Goal: Information Seeking & Learning: Understand process/instructions

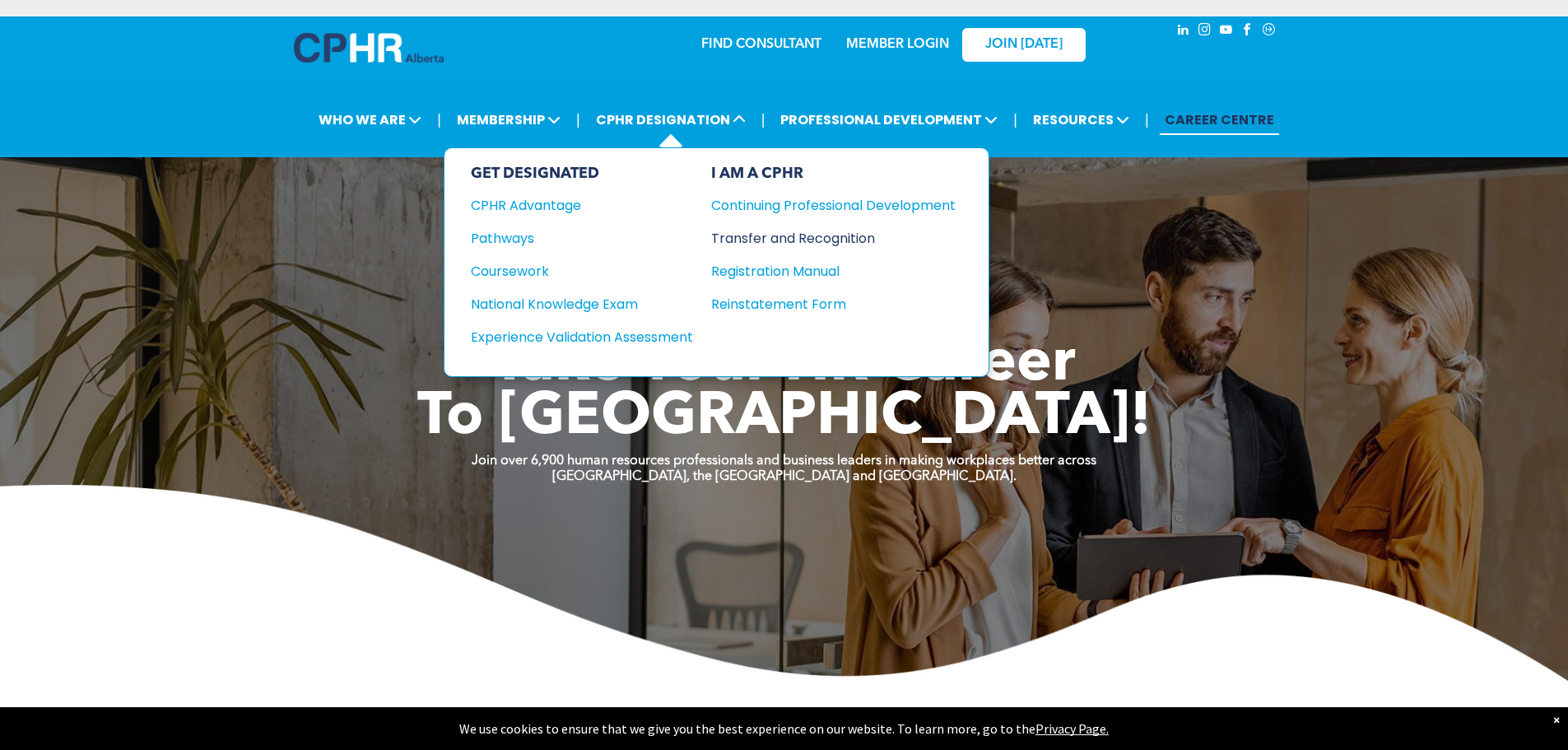
click at [806, 235] on div "Transfer and Recognition" at bounding box center [821, 238] width 220 height 21
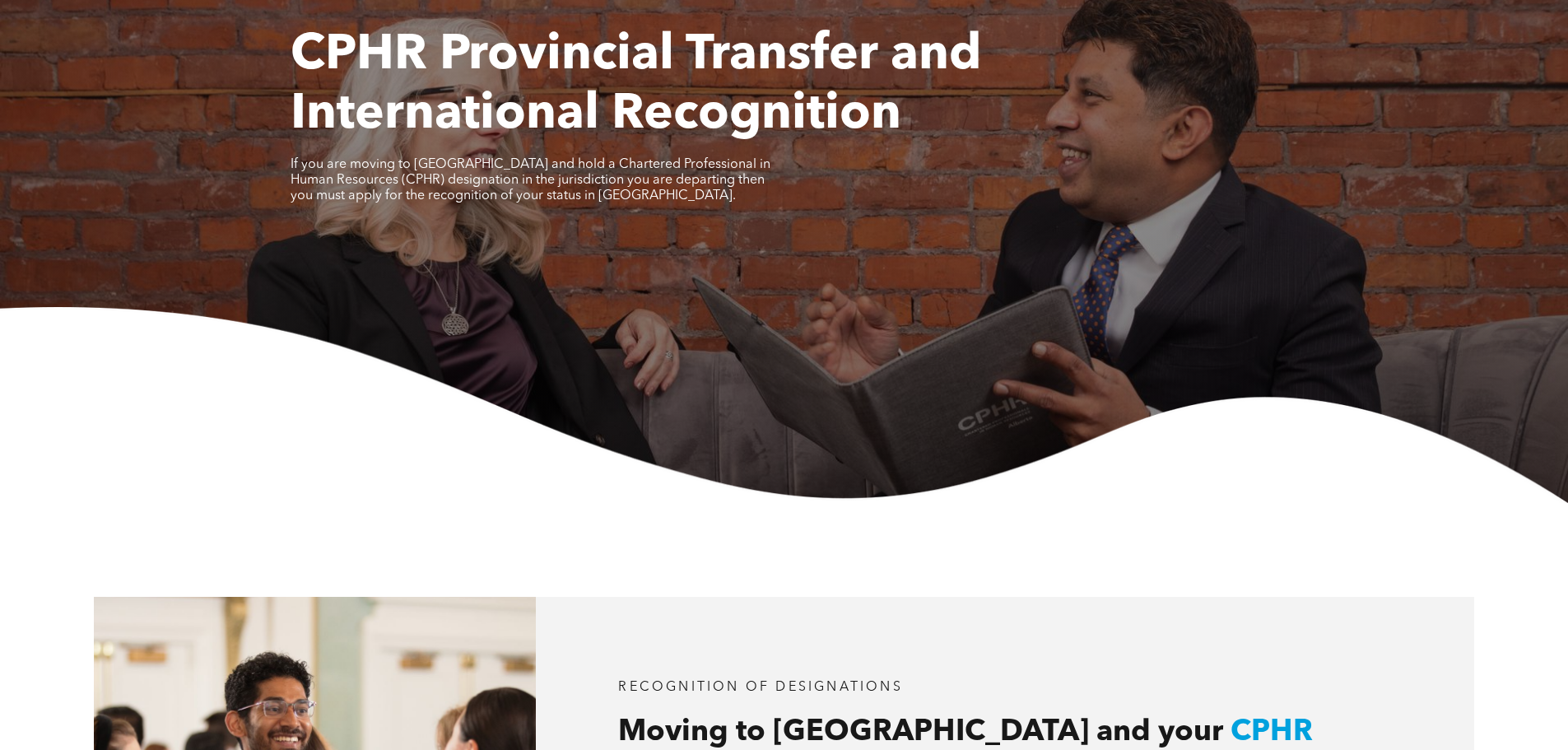
scroll to position [138, 0]
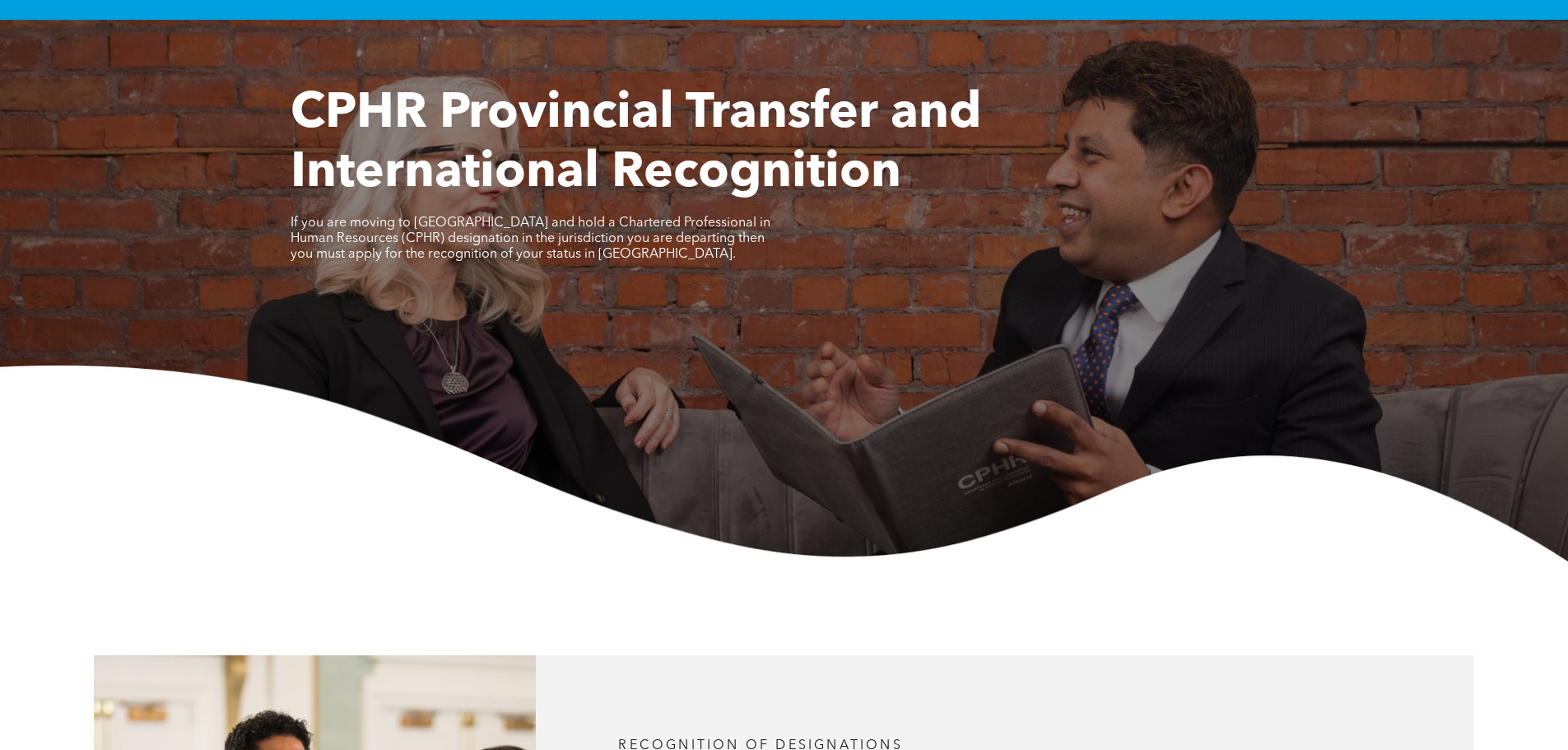
click at [444, 243] on span "If you are moving to [GEOGRAPHIC_DATA] and hold a Chartered Professional in Hum…" at bounding box center [530, 238] width 480 height 44
click at [444, 243] on span "If you are moving to Alberta and hold a Chartered Professional in Human Resourc…" at bounding box center [530, 238] width 480 height 44
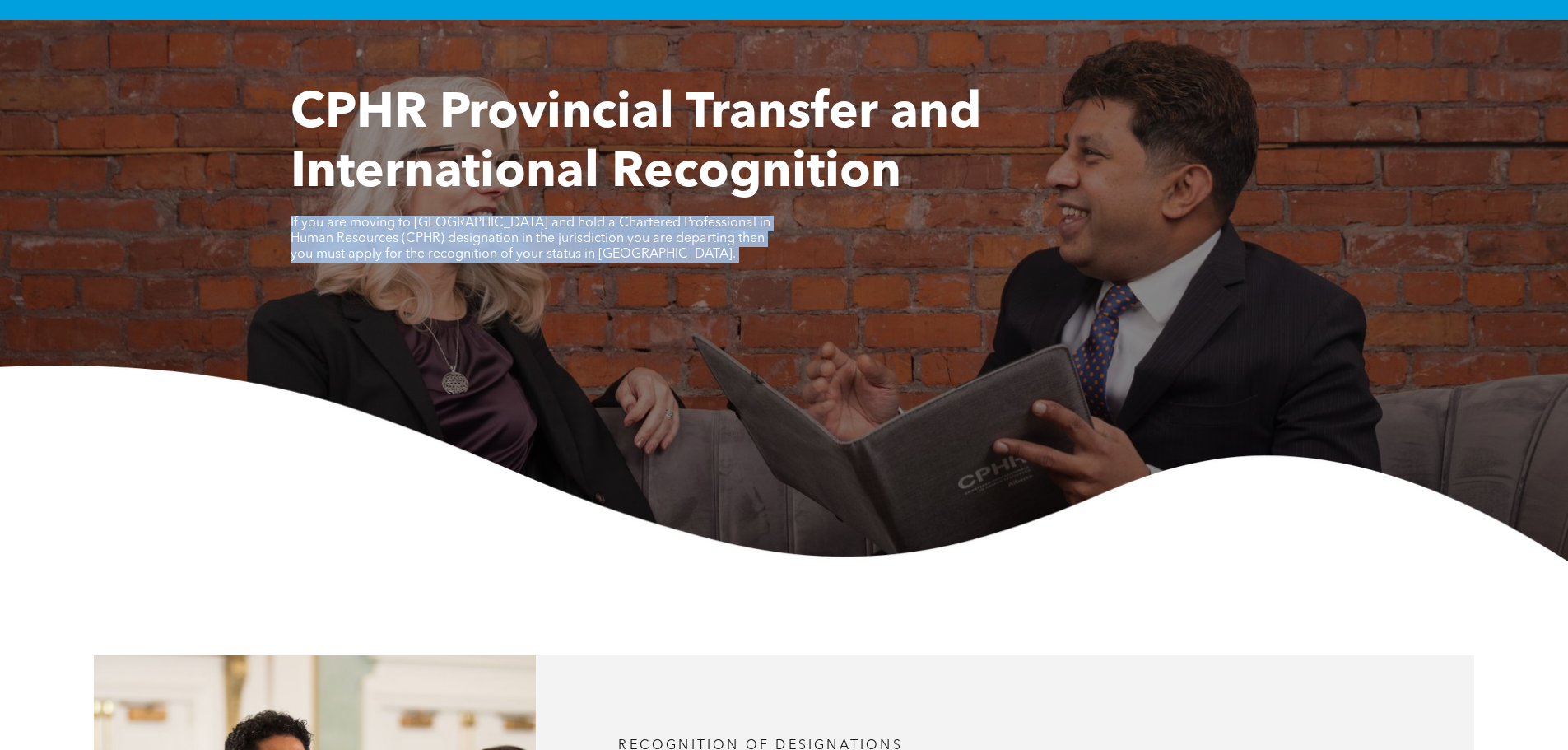
click at [444, 243] on span "If you are moving to Alberta and hold a Chartered Professional in Human Resourc…" at bounding box center [530, 238] width 480 height 44
click at [529, 235] on span "If you are moving to Alberta and hold a Chartered Professional in Human Resourc…" at bounding box center [530, 238] width 480 height 44
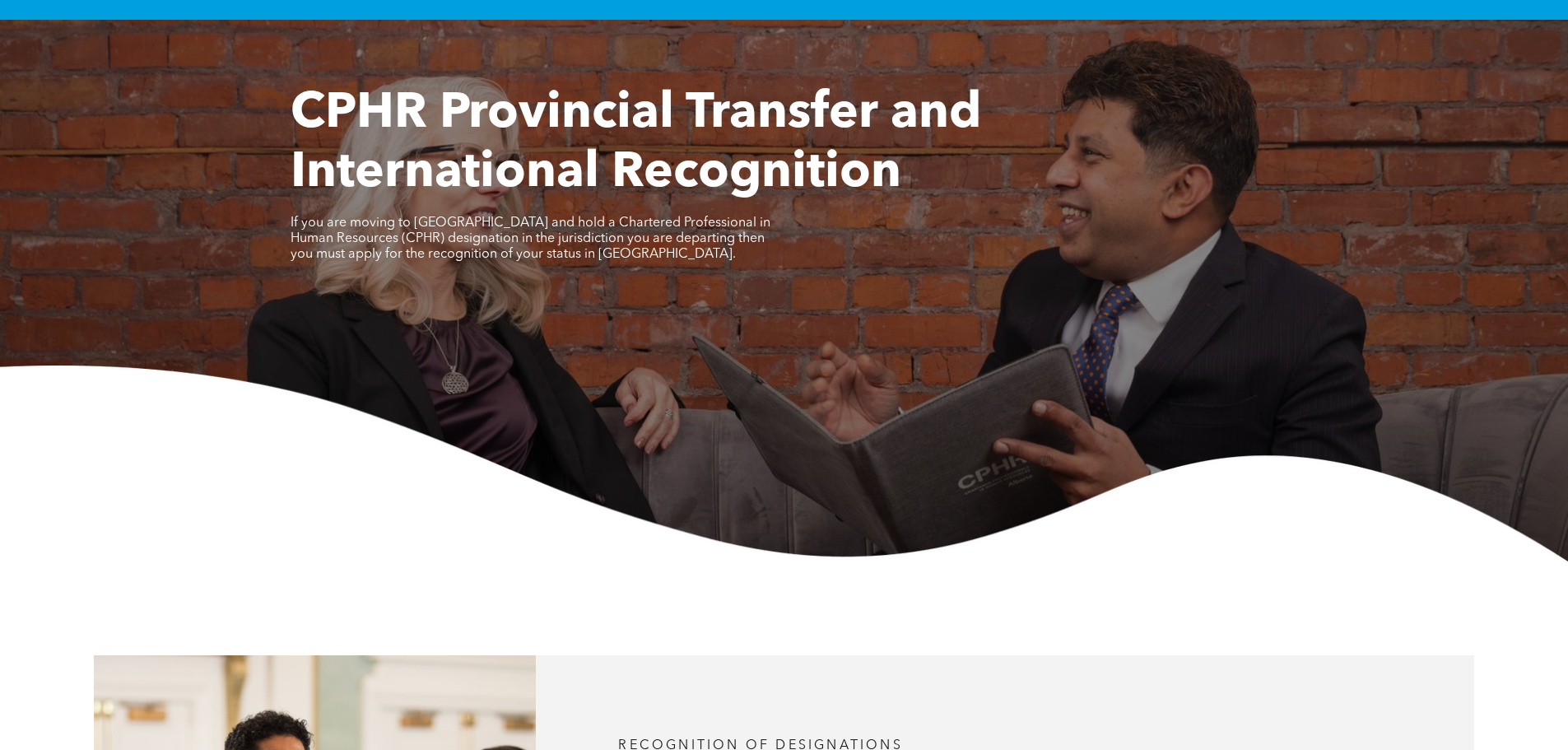
click at [531, 232] on span "If you are moving to Alberta and hold a Chartered Professional in Human Resourc…" at bounding box center [530, 238] width 480 height 44
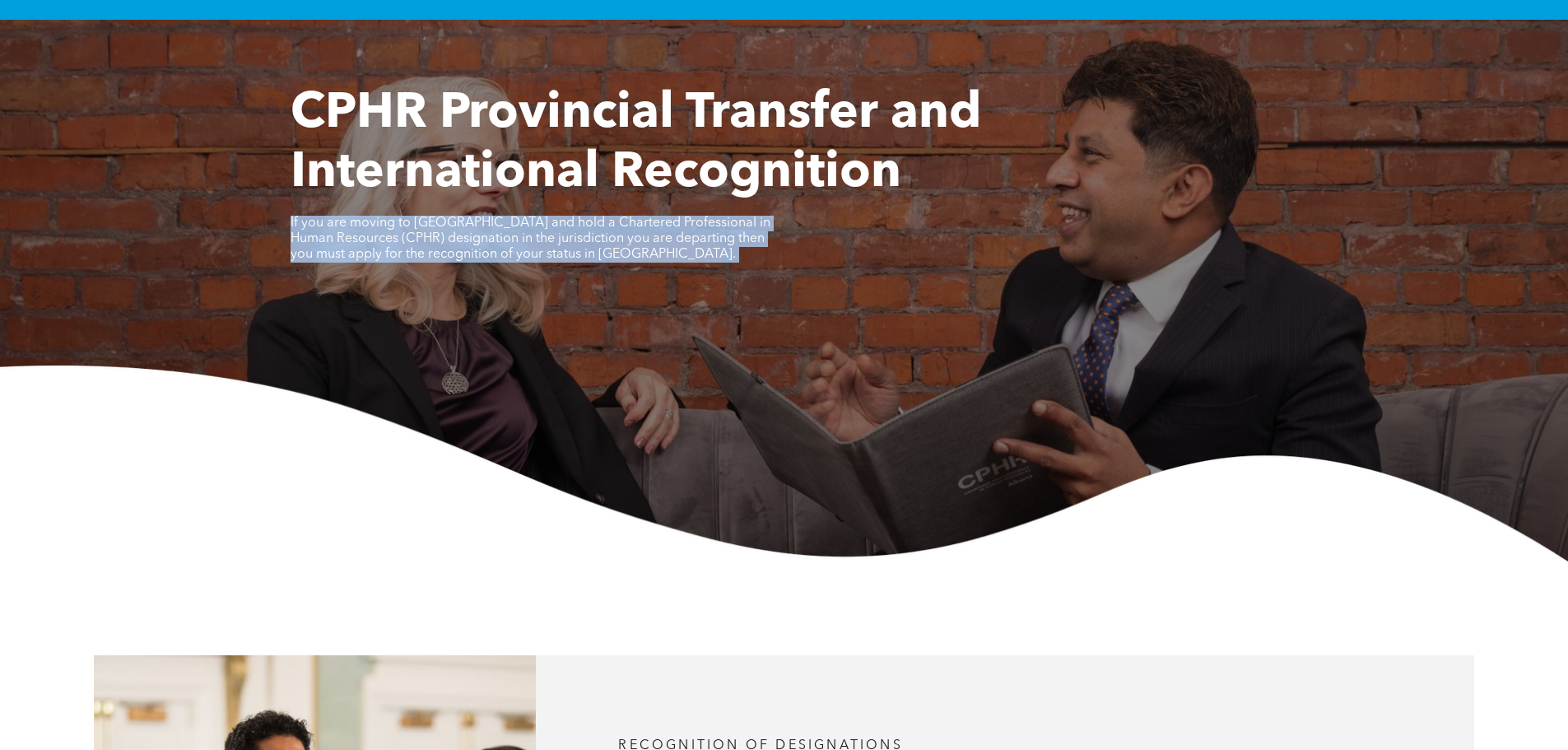
click at [531, 232] on span "If you are moving to Alberta and hold a Chartered Professional in Human Resourc…" at bounding box center [530, 238] width 480 height 44
click at [554, 246] on span "If you are moving to Alberta and hold a Chartered Professional in Human Resourc…" at bounding box center [530, 238] width 480 height 44
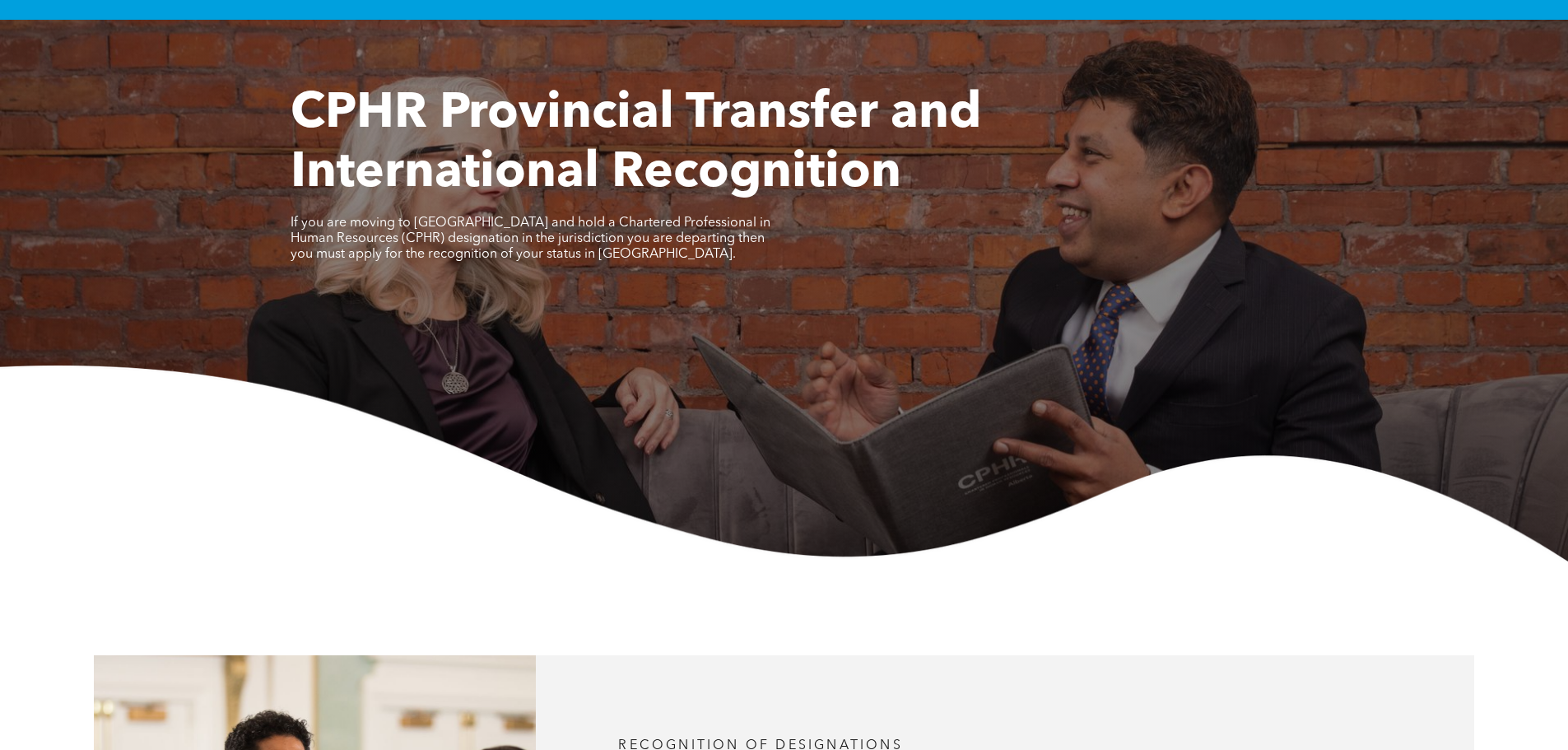
click at [501, 236] on span "If you are moving to Alberta and hold a Chartered Professional in Human Resourc…" at bounding box center [530, 238] width 480 height 44
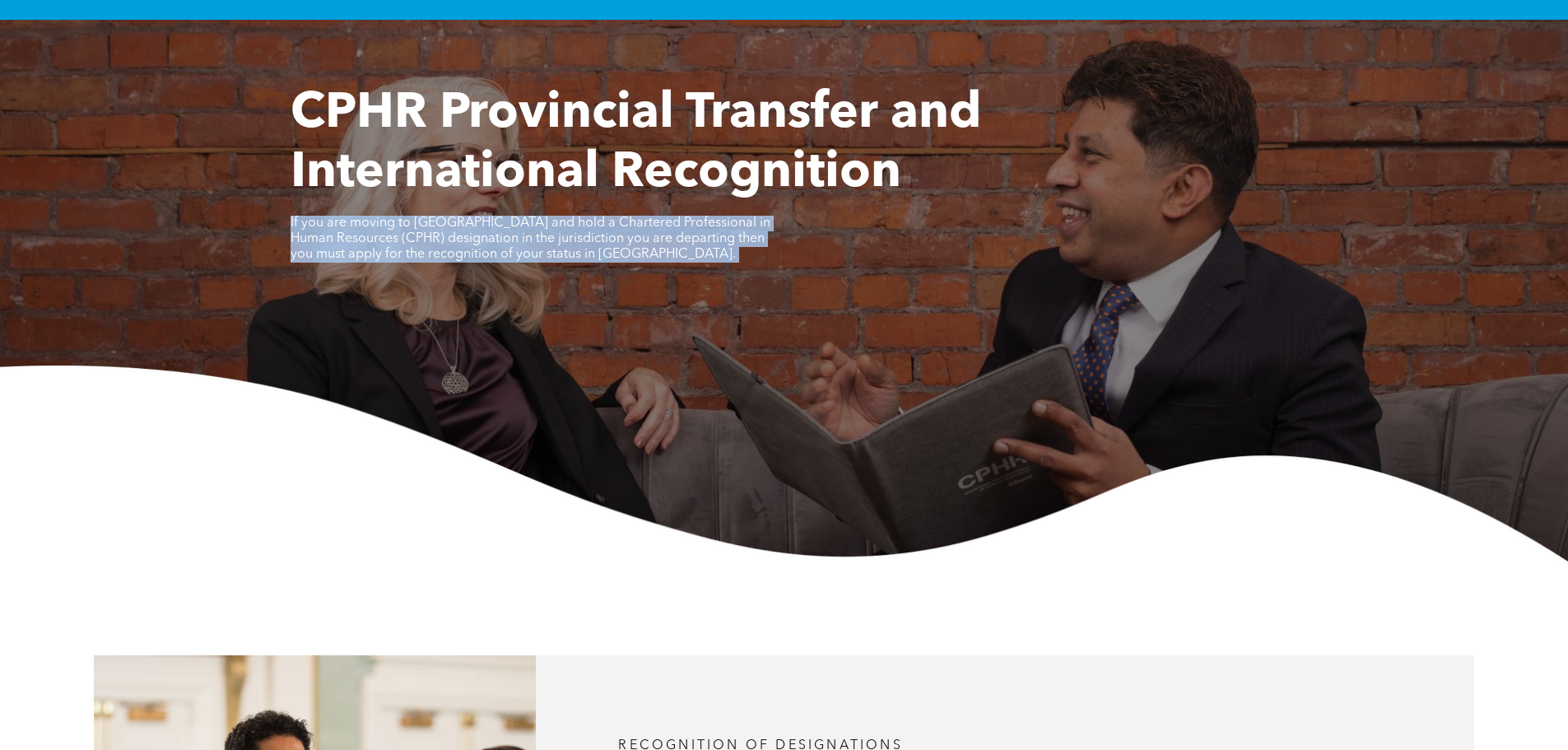
click at [501, 236] on span "If you are moving to Alberta and hold a Chartered Professional in Human Resourc…" at bounding box center [530, 238] width 480 height 44
click at [473, 242] on span "If you are moving to Alberta and hold a Chartered Professional in Human Resourc…" at bounding box center [530, 238] width 480 height 44
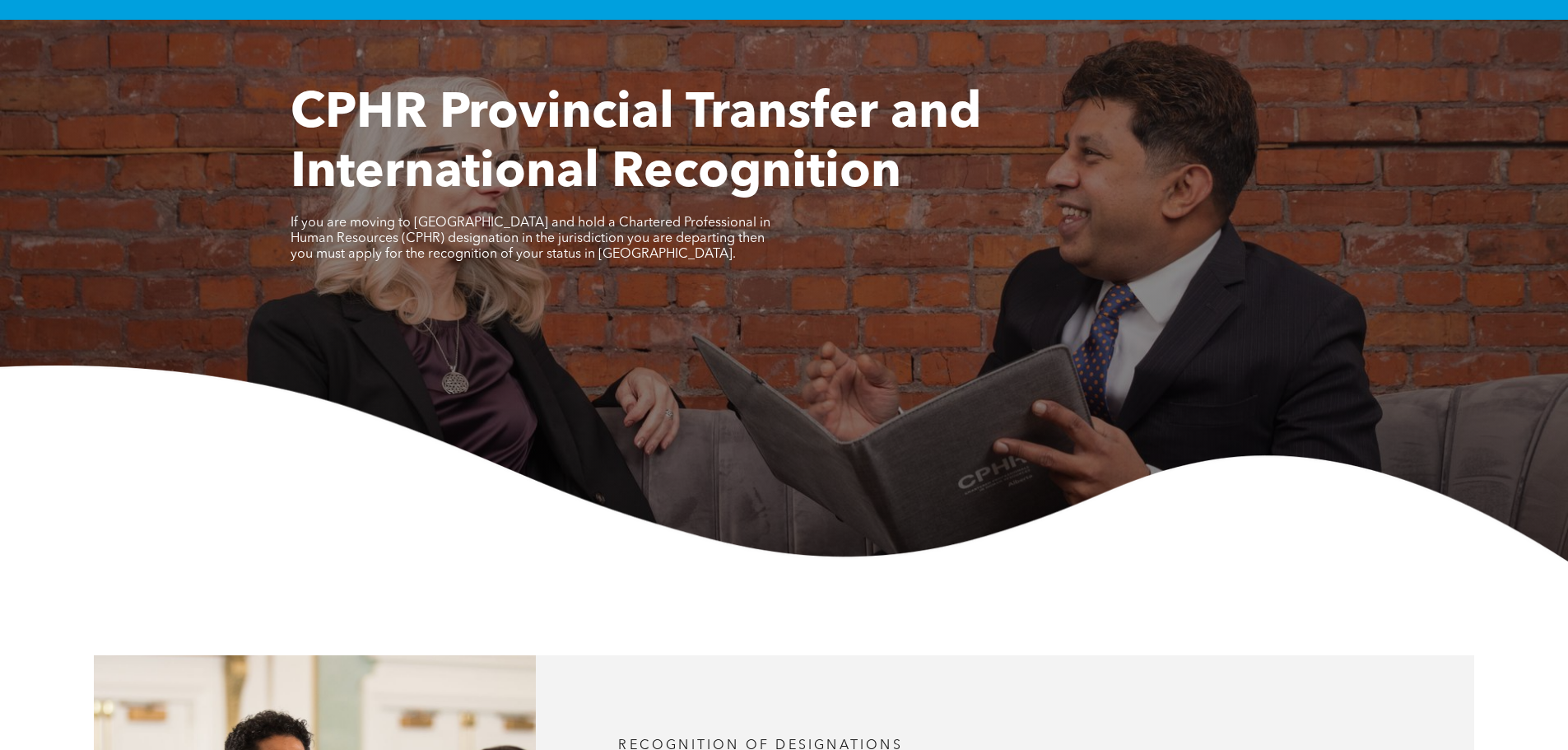
click at [410, 237] on span "If you are moving to Alberta and hold a Chartered Professional in Human Resourc…" at bounding box center [530, 238] width 480 height 44
click at [410, 237] on span "If you are moving to [GEOGRAPHIC_DATA] and hold a Chartered Professional in Hum…" at bounding box center [530, 238] width 480 height 44
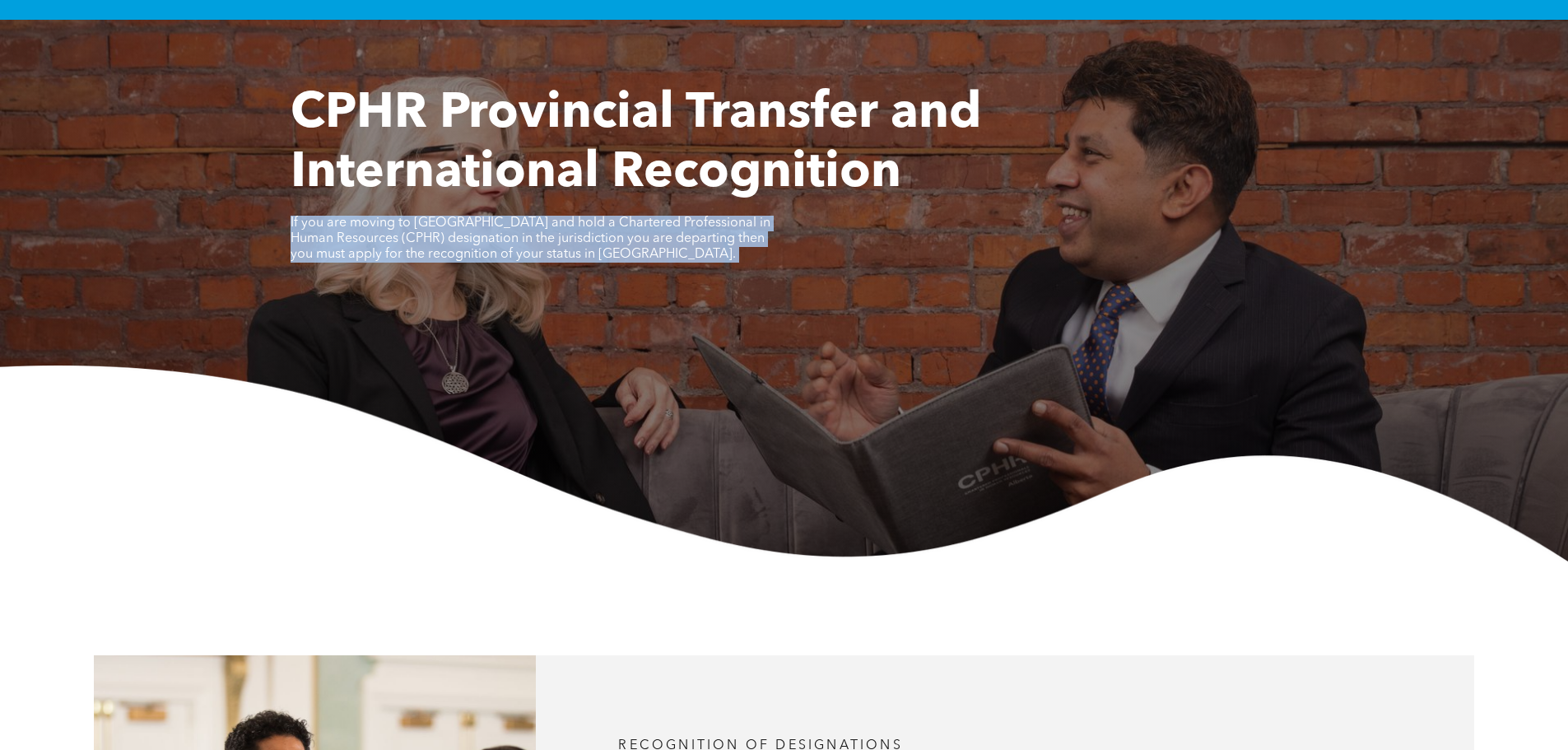
click at [410, 237] on span "If you are moving to [GEOGRAPHIC_DATA] and hold a Chartered Professional in Hum…" at bounding box center [530, 238] width 480 height 44
click at [389, 237] on span "If you are moving to [GEOGRAPHIC_DATA] and hold a Chartered Professional in Hum…" at bounding box center [530, 238] width 480 height 44
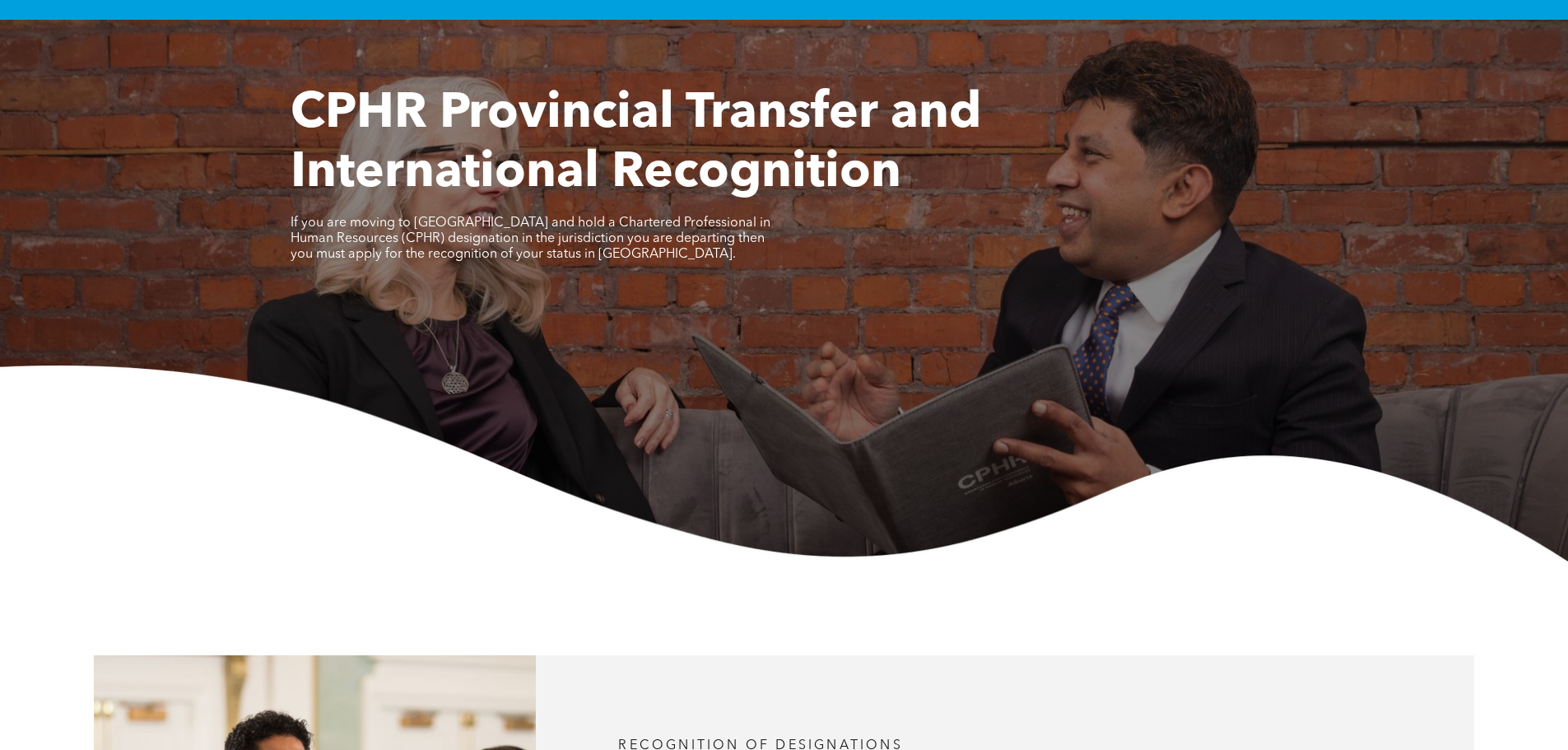
scroll to position [685, 0]
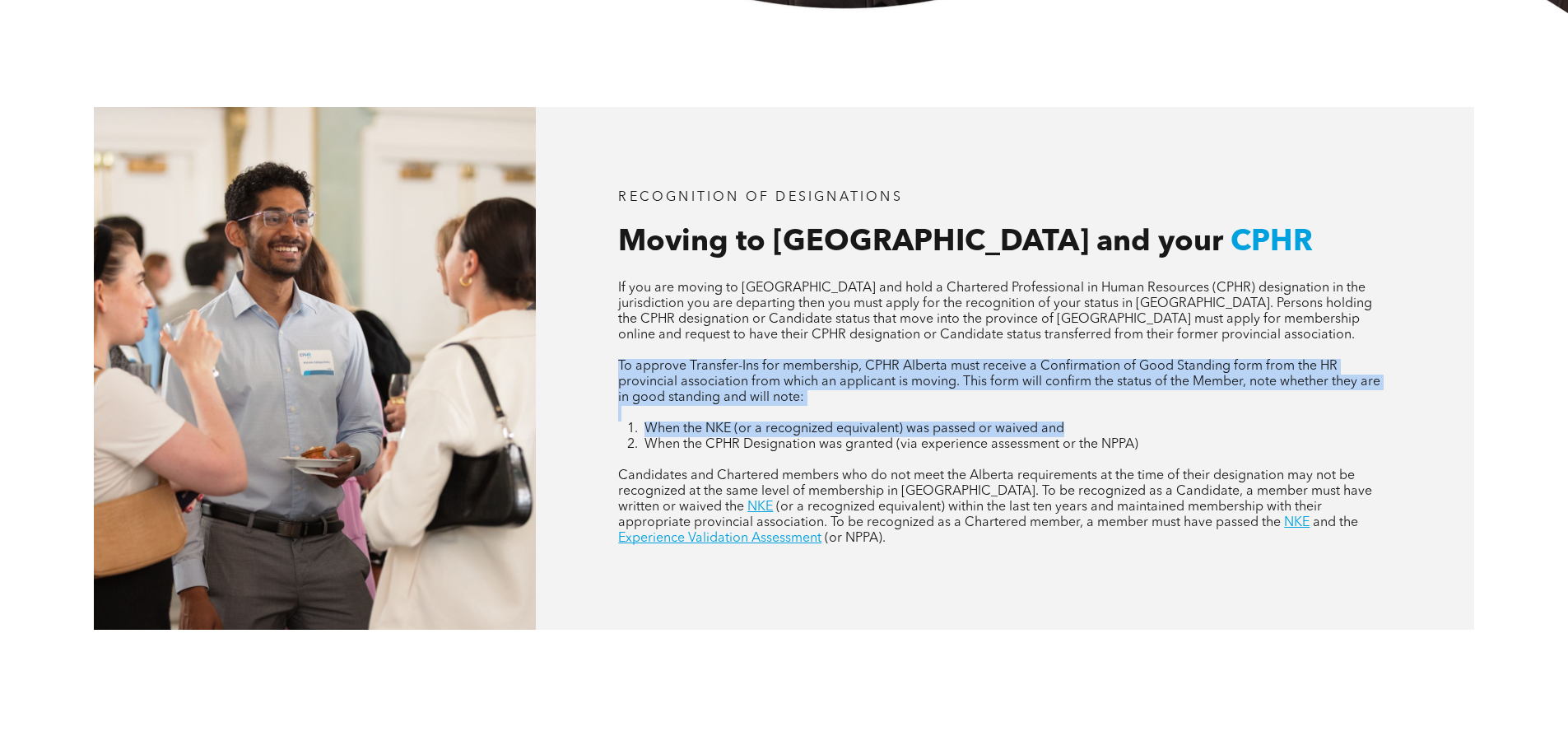
drag, startPoint x: 1154, startPoint y: 438, endPoint x: 611, endPoint y: 372, distance: 547.0
click at [611, 372] on div "RECOGNITION OF DESIGNATIONS Moving to Alberta and your CPHR If you are moving t…" at bounding box center [1005, 368] width 939 height 522
drag, startPoint x: 610, startPoint y: 363, endPoint x: 909, endPoint y: 400, distance: 301.3
click at [909, 400] on div "RECOGNITION OF DESIGNATIONS Moving to Alberta and your CPHR If you are moving t…" at bounding box center [1005, 368] width 939 height 522
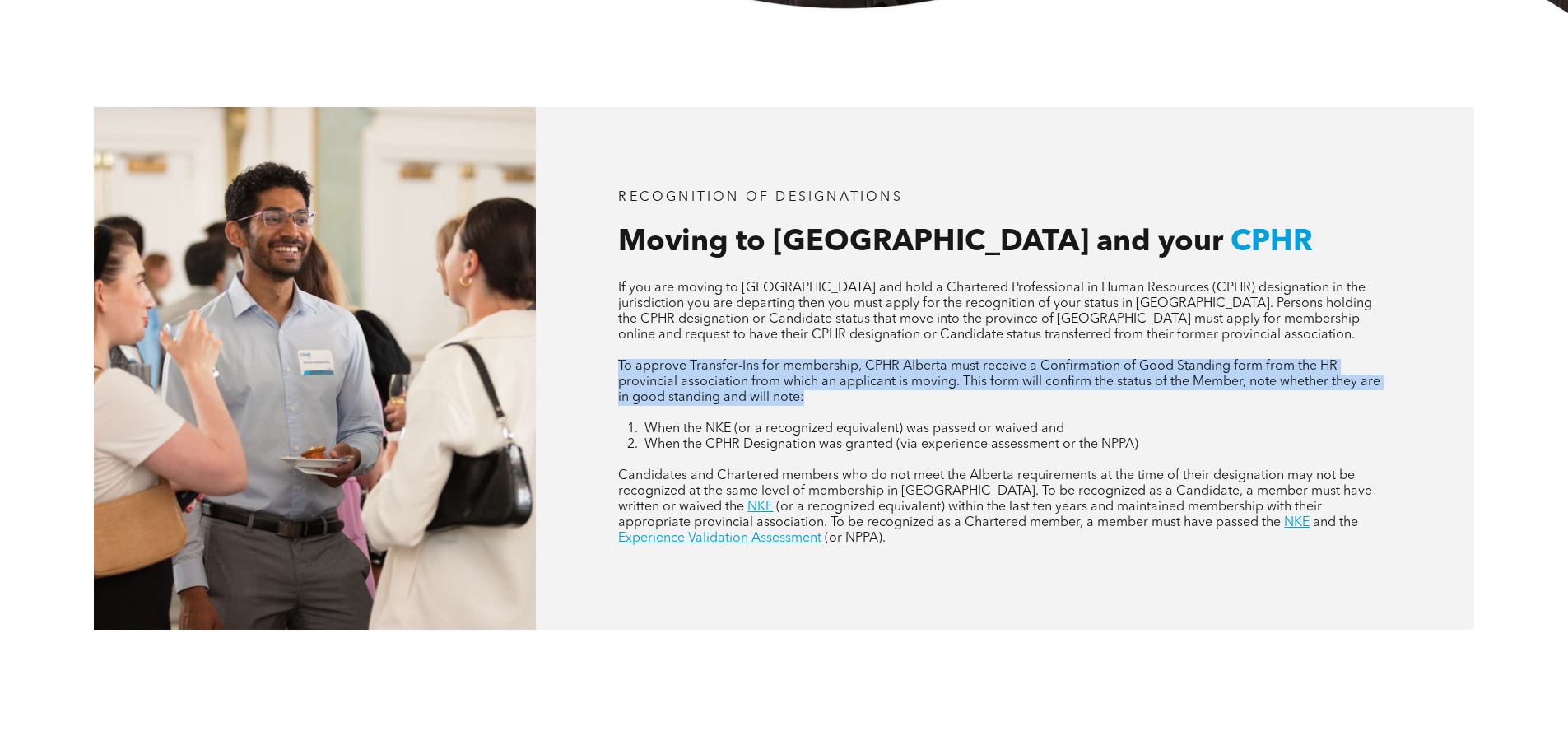
click at [909, 400] on p "To approve Transfer-Ins for membership, CPHR Alberta must receive a Confirmatio…" at bounding box center [1004, 383] width 773 height 47
drag, startPoint x: 887, startPoint y: 397, endPoint x: 603, endPoint y: 369, distance: 285.4
click at [603, 369] on div "RECOGNITION OF DESIGNATIONS Moving to Alberta and your CPHR If you are moving t…" at bounding box center [1005, 368] width 939 height 522
drag, startPoint x: 612, startPoint y: 367, endPoint x: 842, endPoint y: 398, distance: 232.1
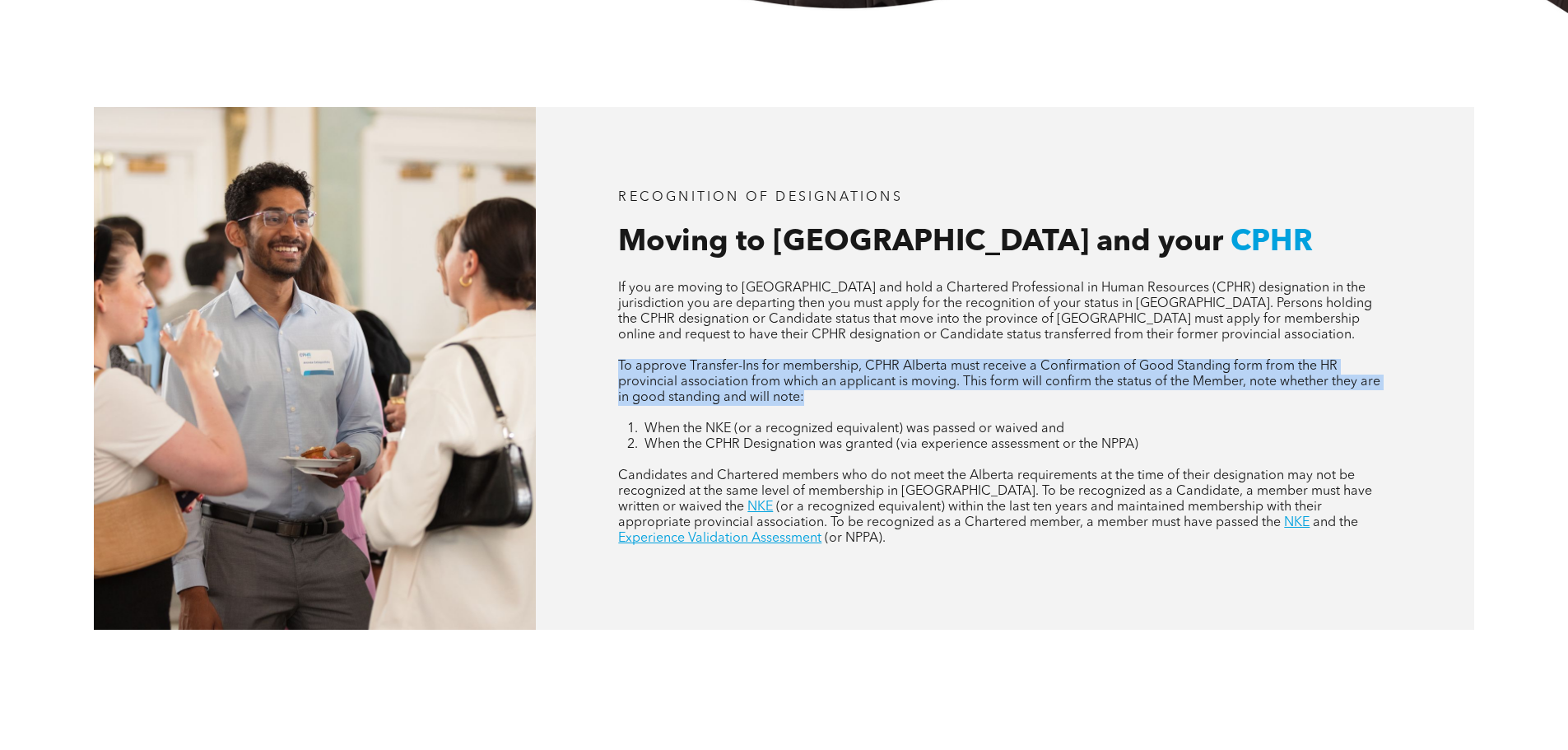
click at [842, 398] on div "RECOGNITION OF DESIGNATIONS Moving to Alberta and your CPHR If you are moving t…" at bounding box center [1005, 368] width 939 height 522
click at [842, 398] on p "To approve Transfer-Ins for membership, CPHR Alberta must receive a Confirmatio…" at bounding box center [1004, 383] width 773 height 47
drag, startPoint x: 826, startPoint y: 404, endPoint x: 607, endPoint y: 370, distance: 221.6
click at [607, 370] on div "RECOGNITION OF DESIGNATIONS Moving to Alberta and your CPHR If you are moving t…" at bounding box center [1005, 368] width 939 height 522
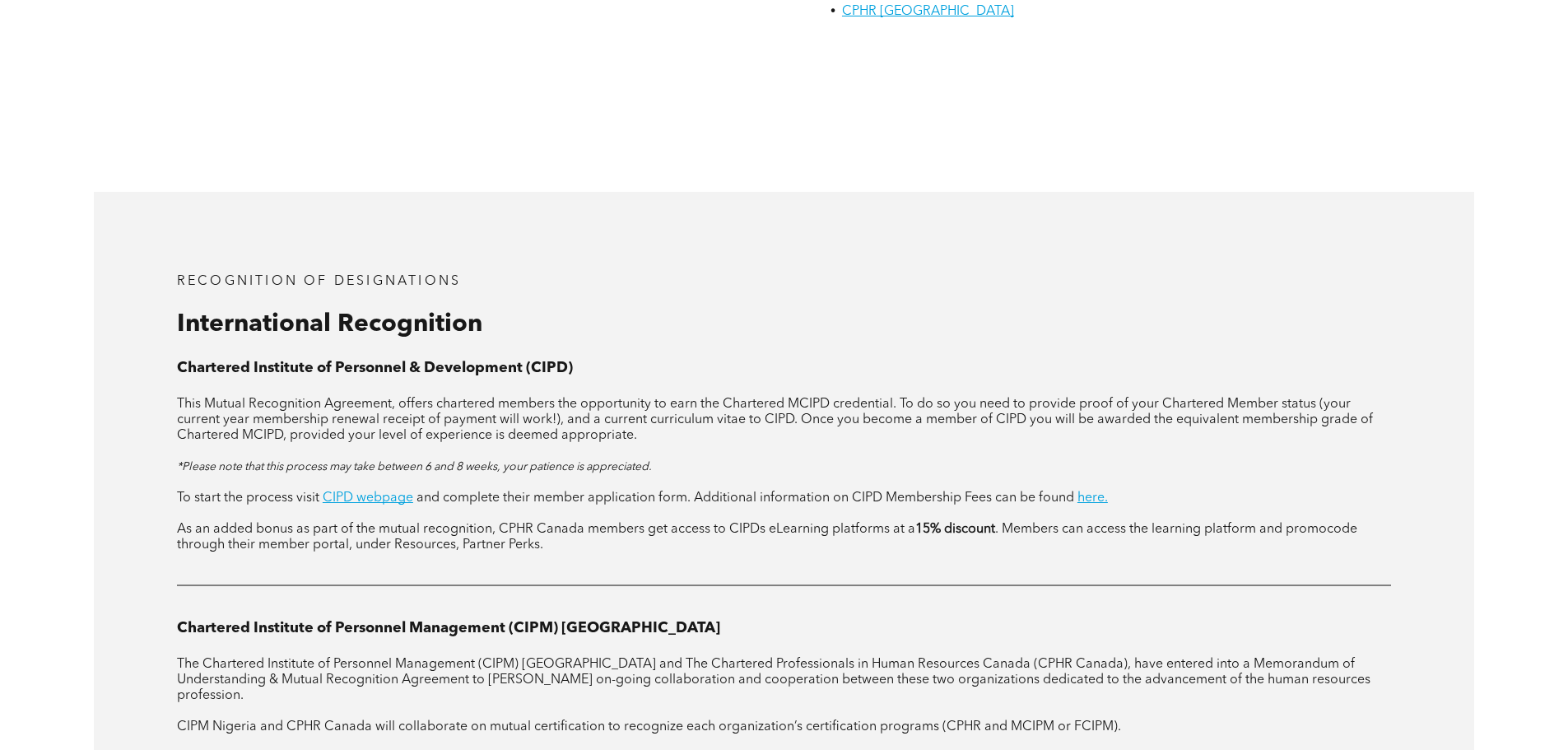
scroll to position [1920, 0]
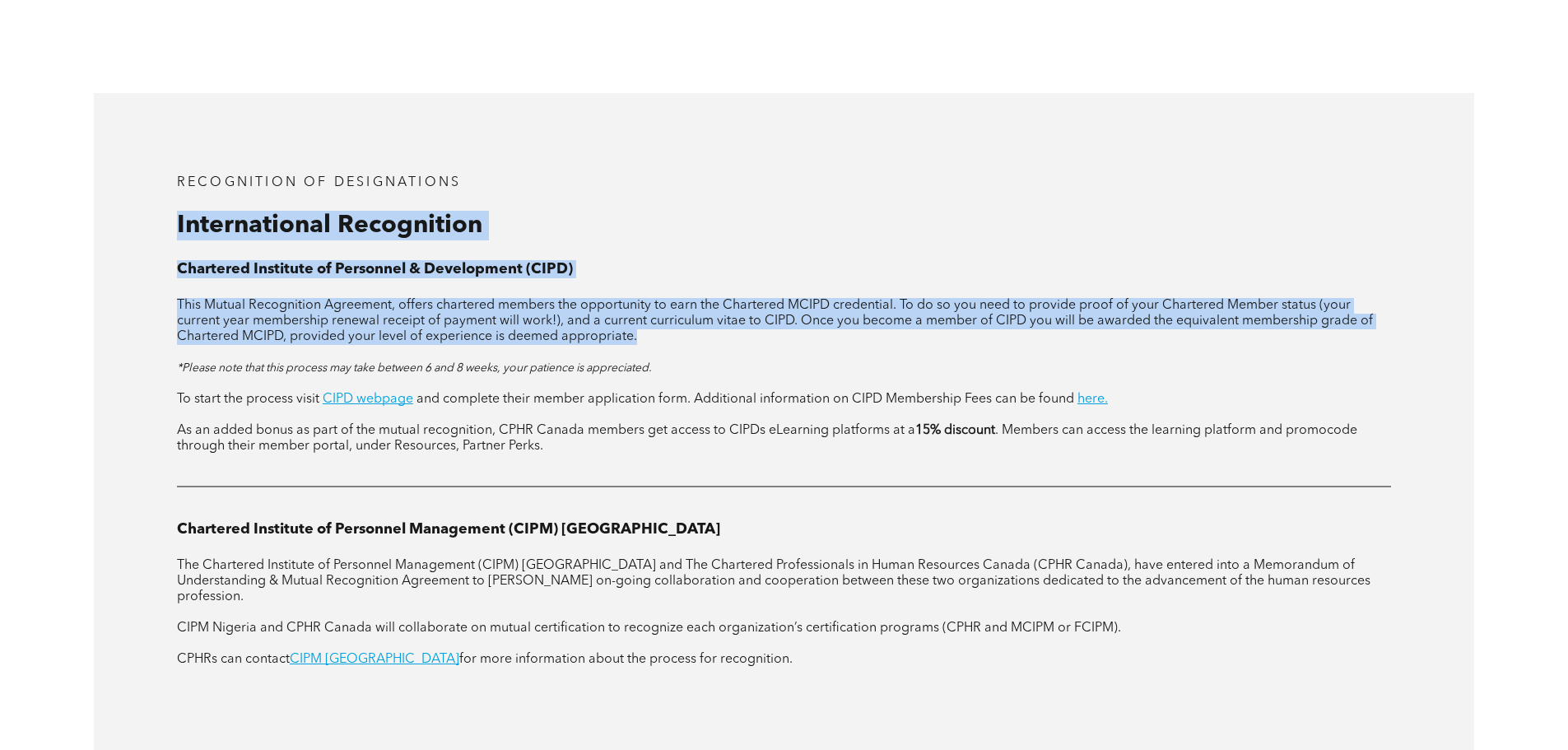
drag, startPoint x: 166, startPoint y: 181, endPoint x: 671, endPoint y: 294, distance: 517.5
click at [671, 294] on div "RECOGNITION OF DESIGNATIONS International Recognition Chartered Institute of Pe…" at bounding box center [784, 437] width 1380 height 689
click at [671, 298] on p "This Mutual Recognition Agreement, offers chartered members the opportunity to …" at bounding box center [784, 321] width 1214 height 47
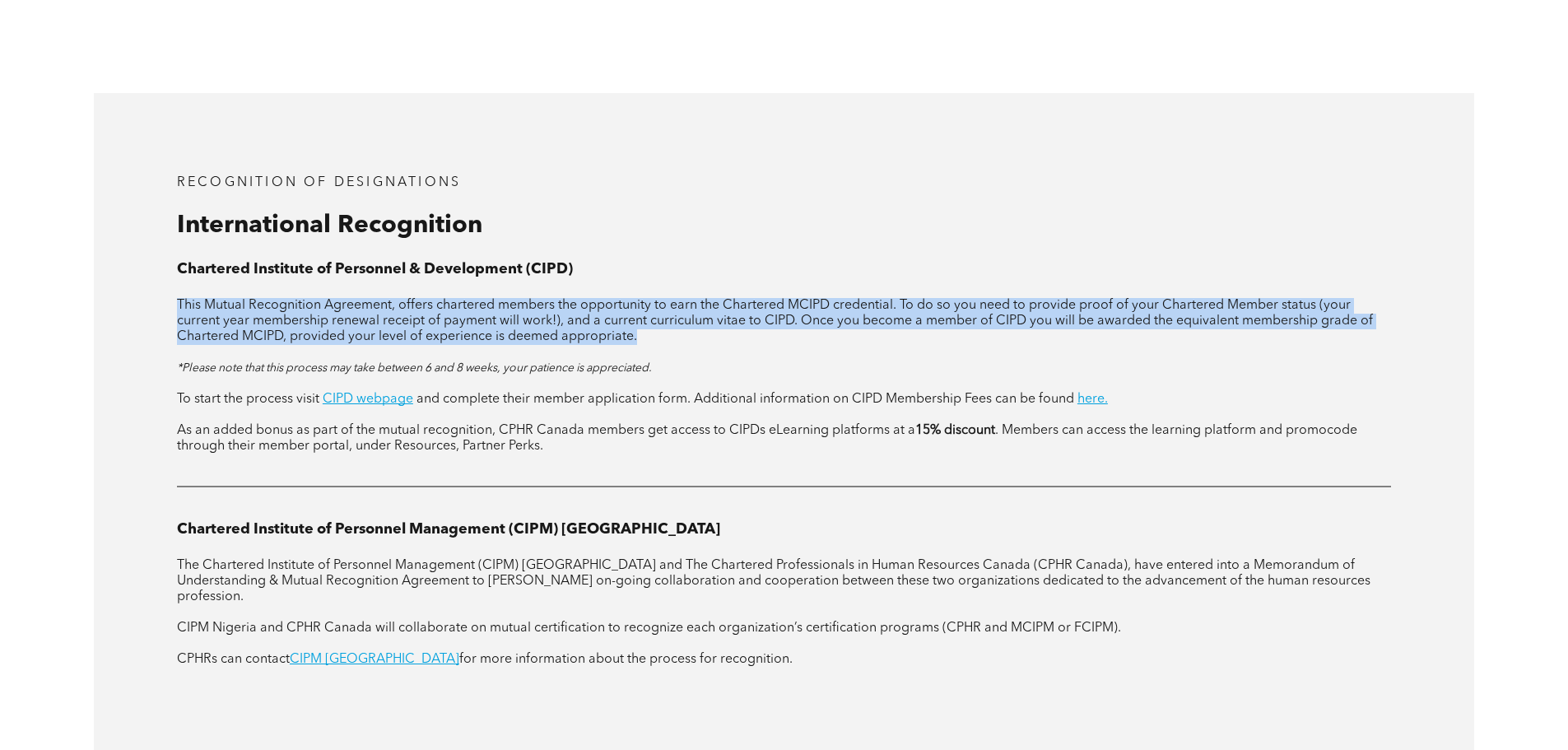
drag, startPoint x: 676, startPoint y: 298, endPoint x: 157, endPoint y: 268, distance: 519.9
click at [157, 268] on div "RECOGNITION OF DESIGNATIONS International Recognition Chartered Institute of Pe…" at bounding box center [784, 437] width 1380 height 689
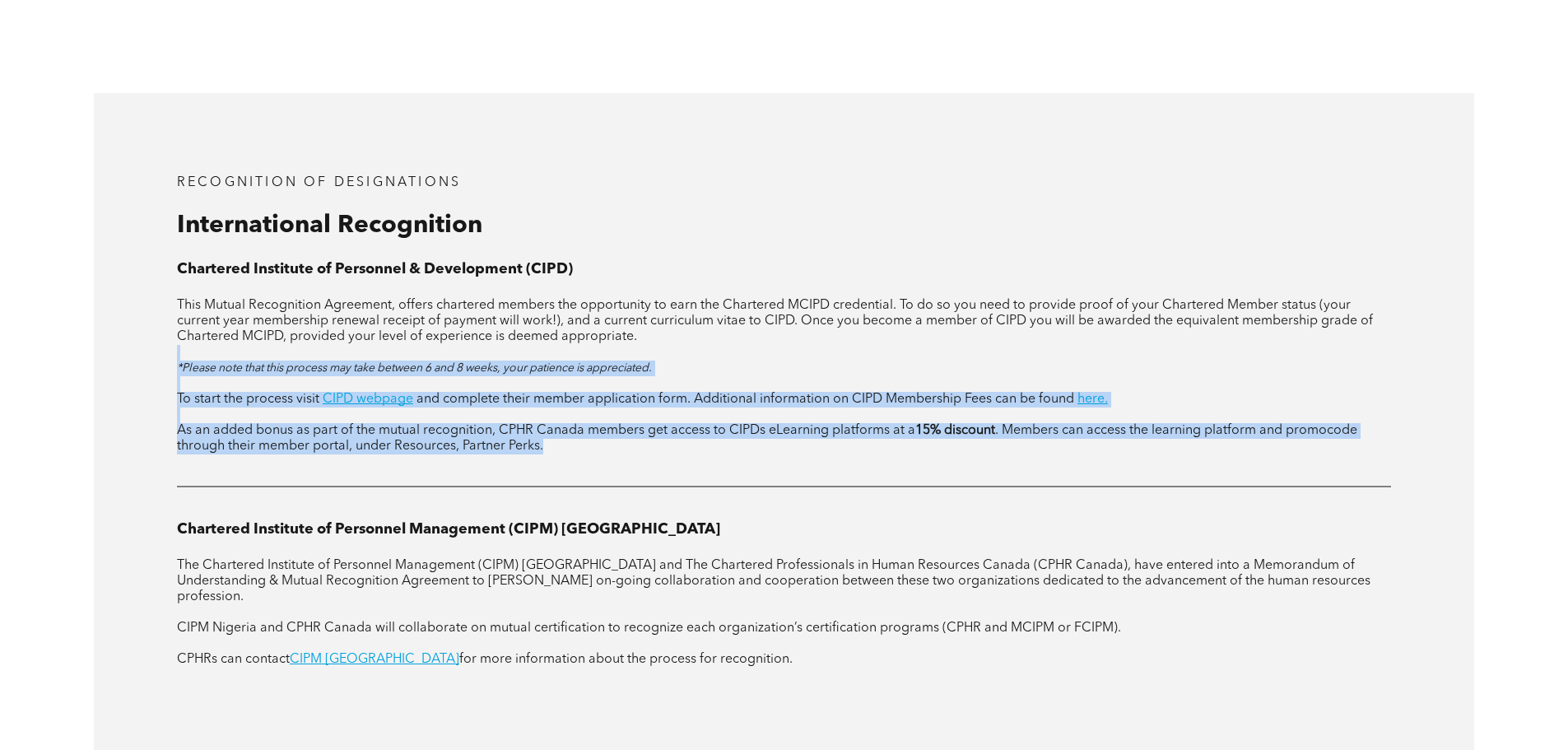
drag, startPoint x: 739, startPoint y: 303, endPoint x: 163, endPoint y: 437, distance: 591.4
click at [163, 437] on div "RECOGNITION OF DESIGNATIONS International Recognition Chartered Institute of Pe…" at bounding box center [784, 437] width 1380 height 689
click at [161, 412] on div "RECOGNITION OF DESIGNATIONS International Recognition Chartered Institute of Pe…" at bounding box center [784, 437] width 1380 height 689
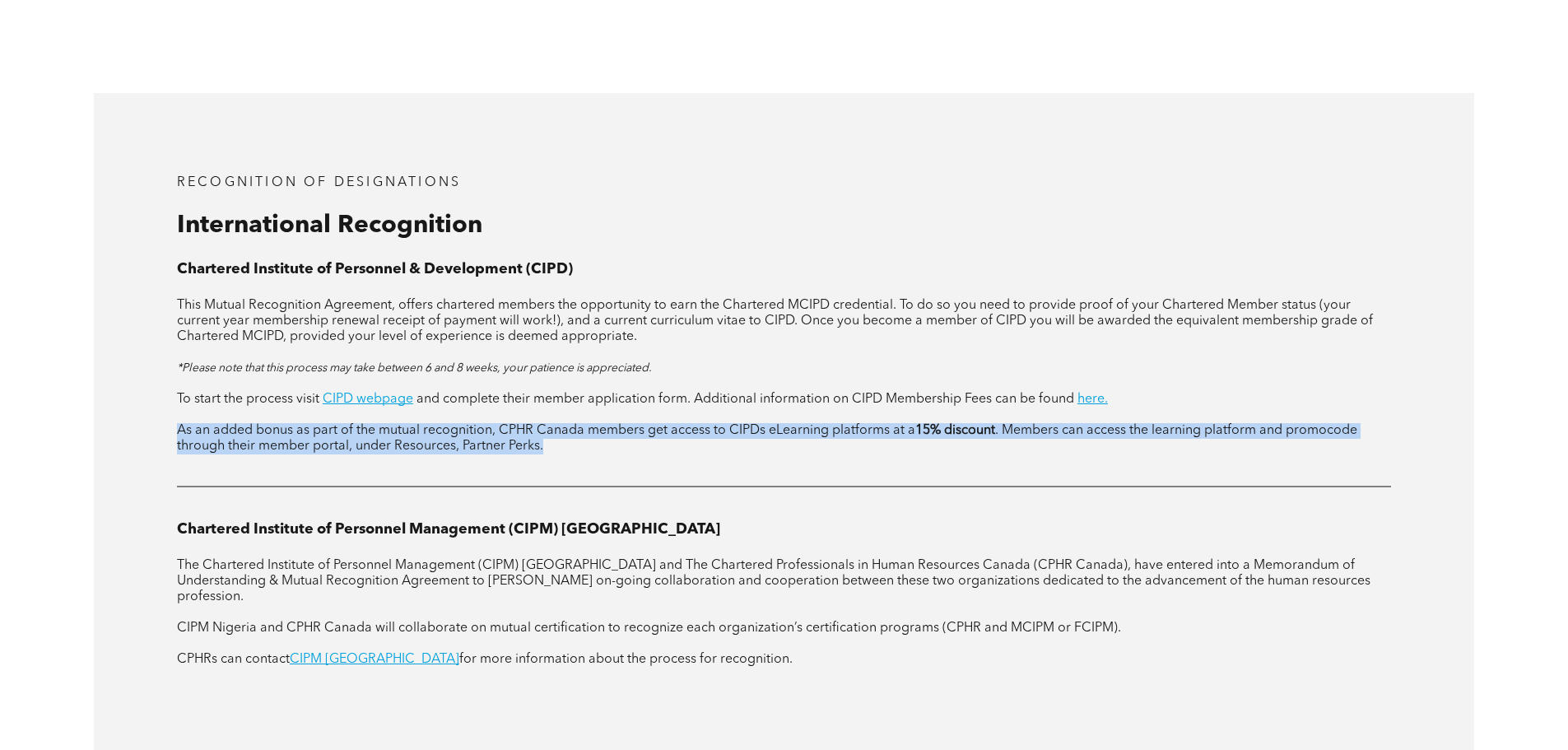
drag, startPoint x: 165, startPoint y: 398, endPoint x: 592, endPoint y: 414, distance: 427.3
click at [592, 414] on div "RECOGNITION OF DESIGNATIONS International Recognition Chartered Institute of Pe…" at bounding box center [784, 437] width 1380 height 689
click at [592, 423] on p "As an added bonus as part of the mutual recognition, CPHR Canada members get ac…" at bounding box center [784, 438] width 1214 height 31
drag, startPoint x: 596, startPoint y: 406, endPoint x: 149, endPoint y: 391, distance: 447.3
click at [150, 391] on div "RECOGNITION OF DESIGNATIONS International Recognition Chartered Institute of Pe…" at bounding box center [784, 437] width 1380 height 689
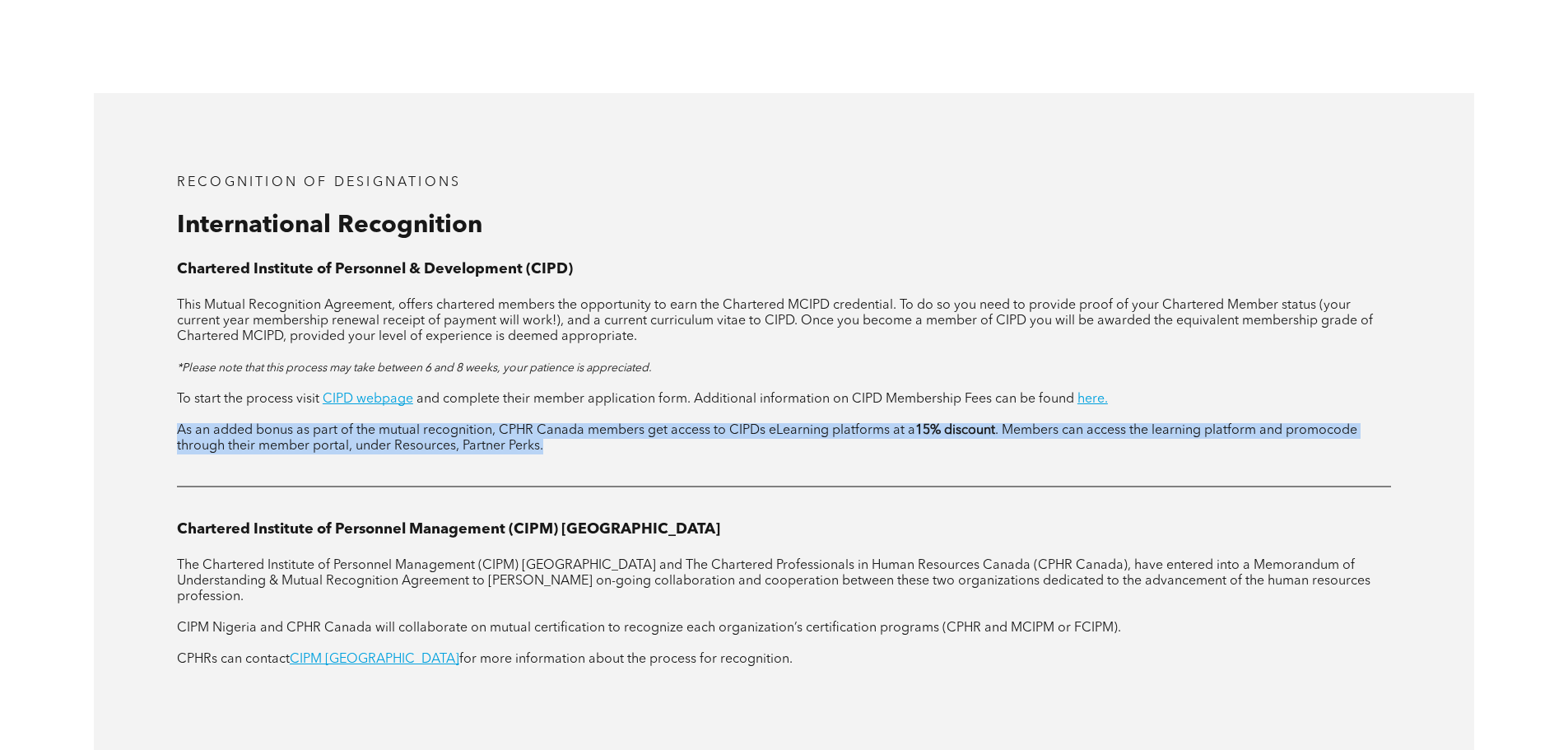
click at [149, 391] on div "RECOGNITION OF DESIGNATIONS International Recognition Chartered Institute of Pe…" at bounding box center [784, 437] width 1380 height 689
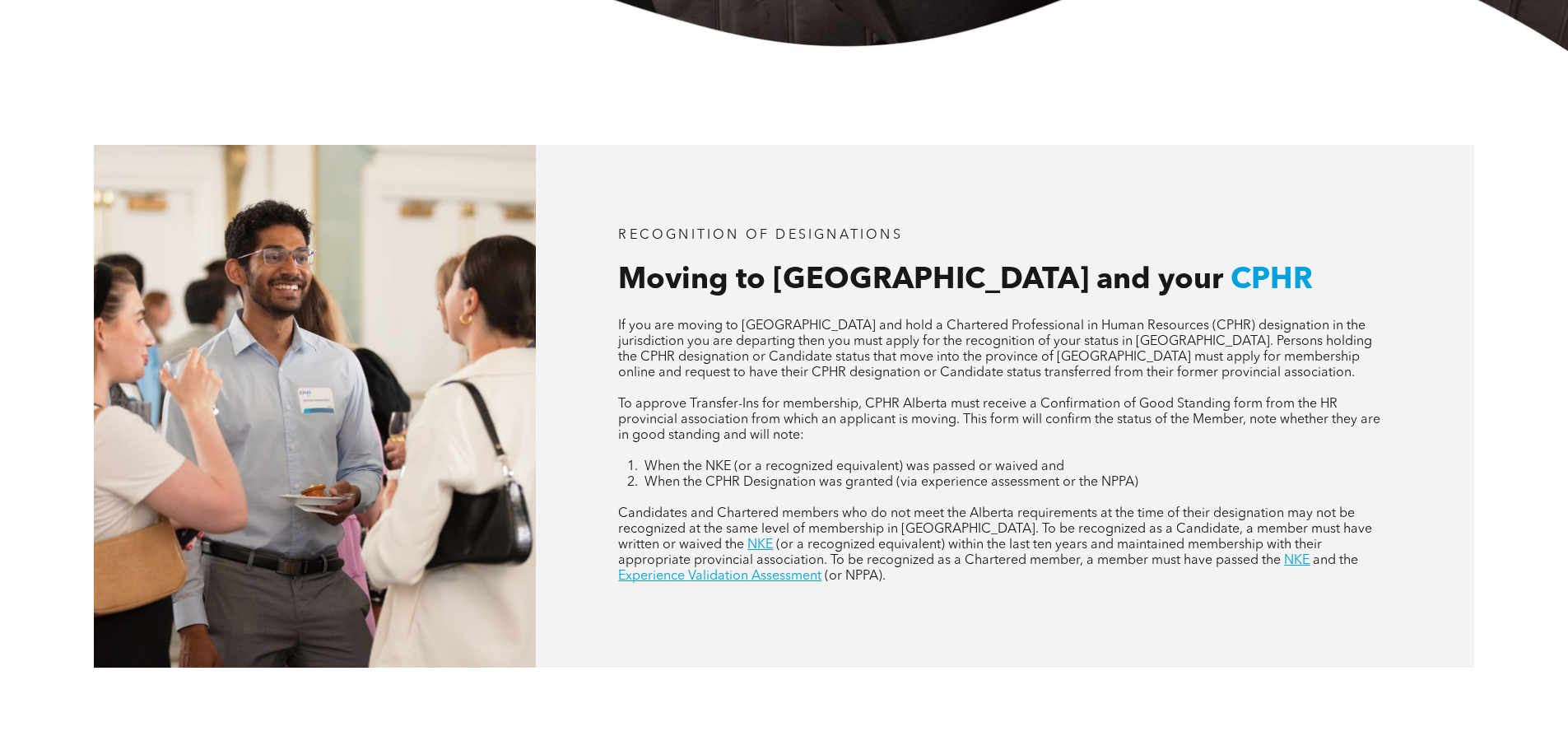
scroll to position [685, 0]
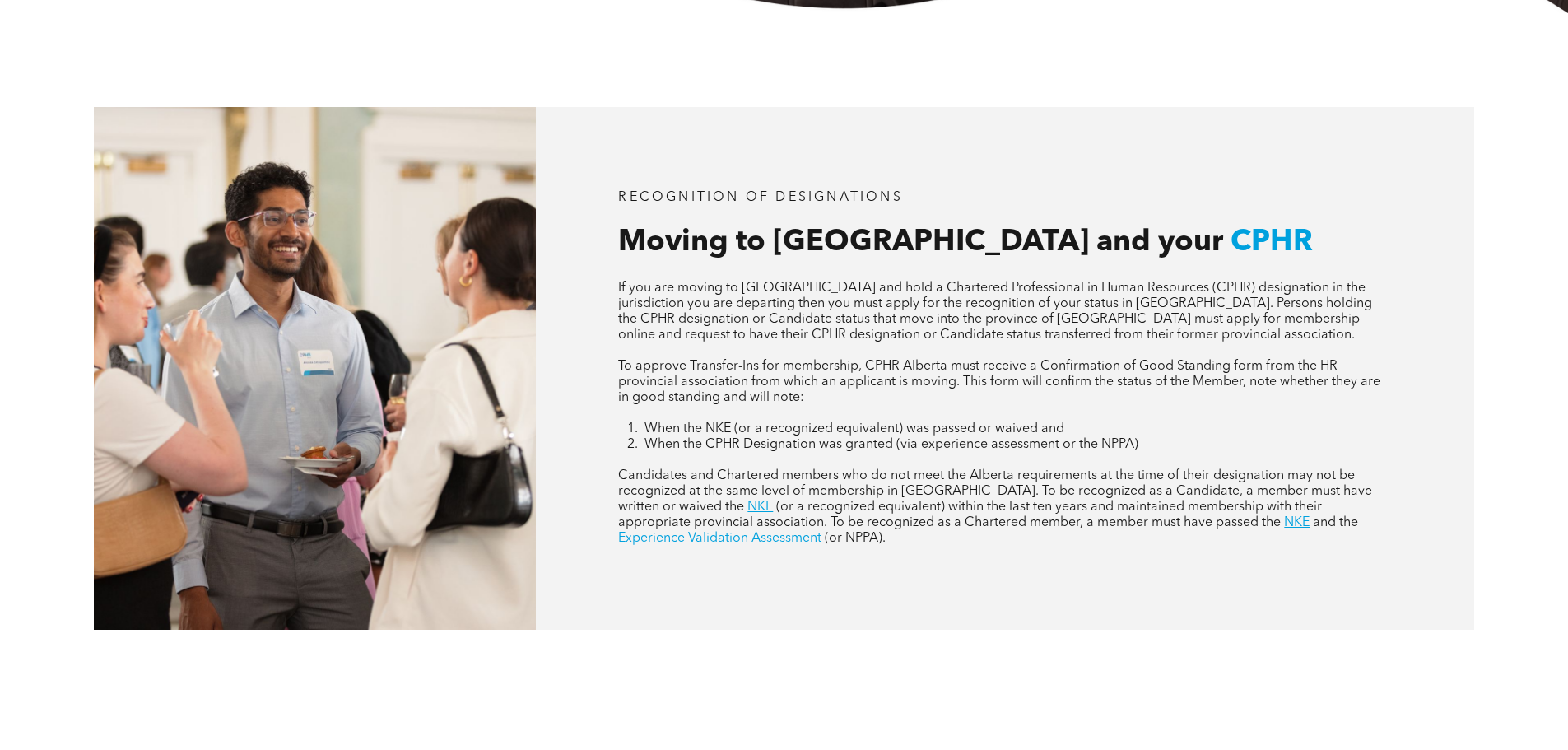
click at [866, 499] on span "Candidates and Chartered members who do not meet the Alberta requirements at th…" at bounding box center [995, 491] width 754 height 44
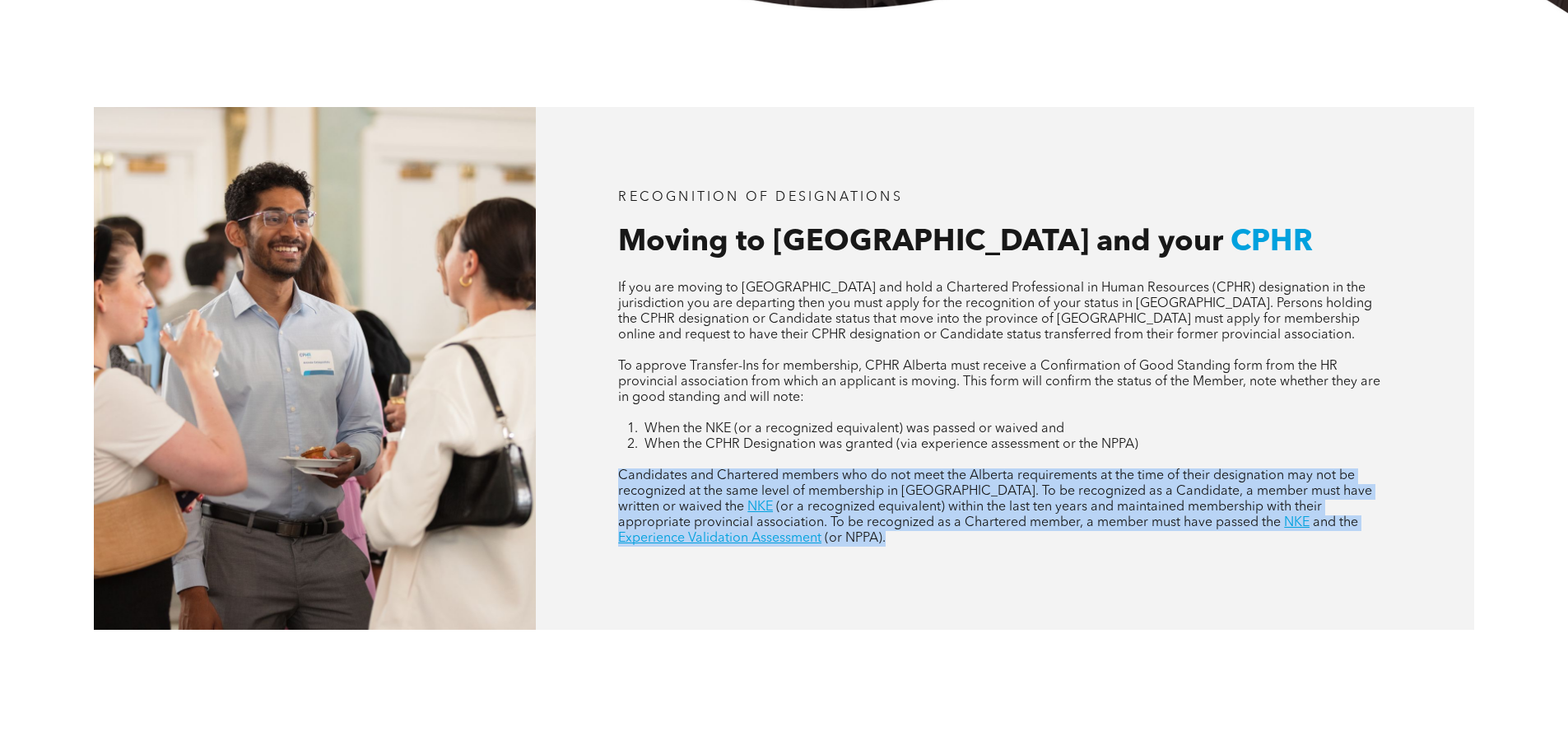
click at [866, 499] on span "Candidates and Chartered members who do not meet the Alberta requirements at th…" at bounding box center [995, 491] width 754 height 44
click at [789, 516] on span "(or a recognized equivalent) within the last ten years and maintained membershi…" at bounding box center [970, 515] width 704 height 29
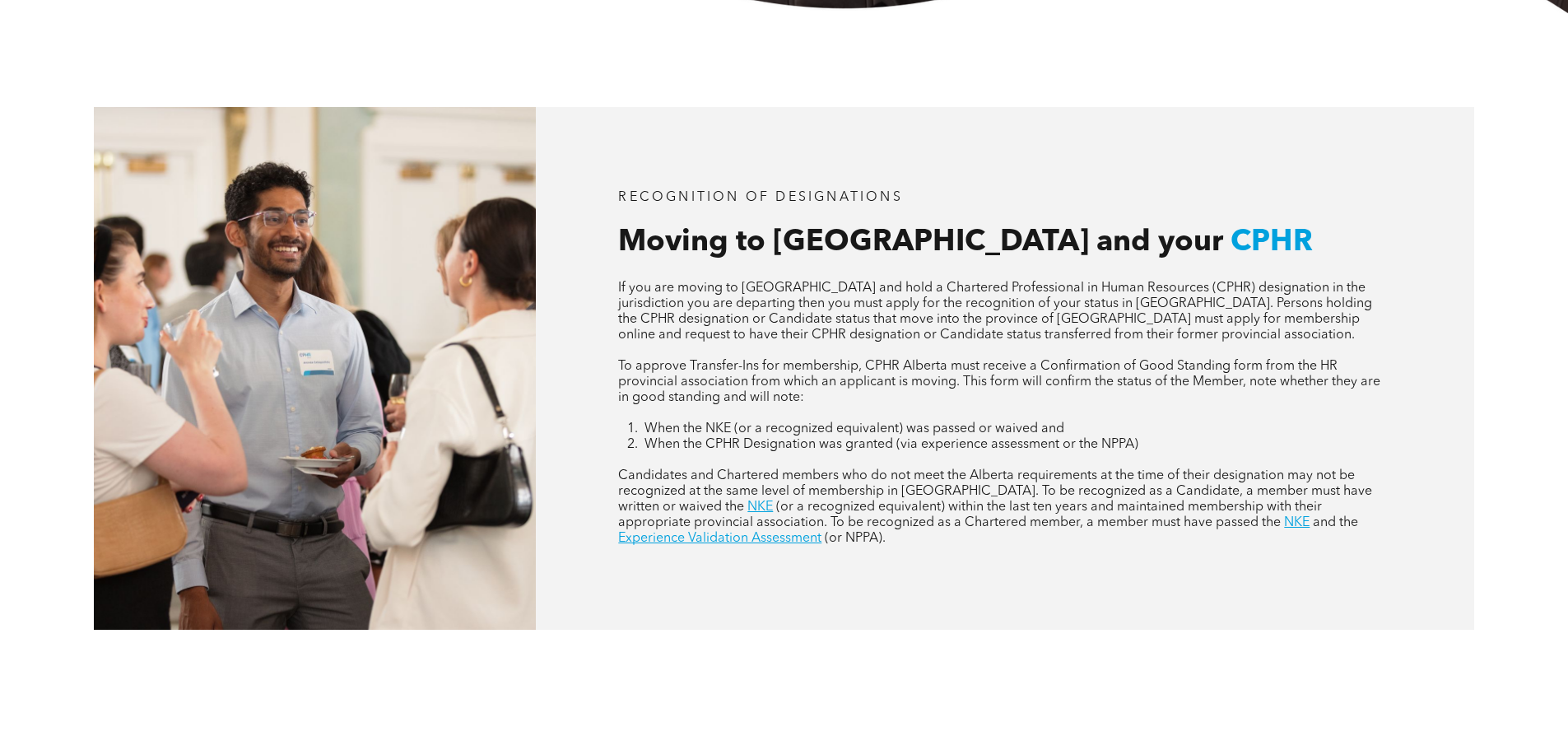
click at [885, 481] on span "Candidates and Chartered members who do not meet the Alberta requirements at th…" at bounding box center [995, 491] width 754 height 44
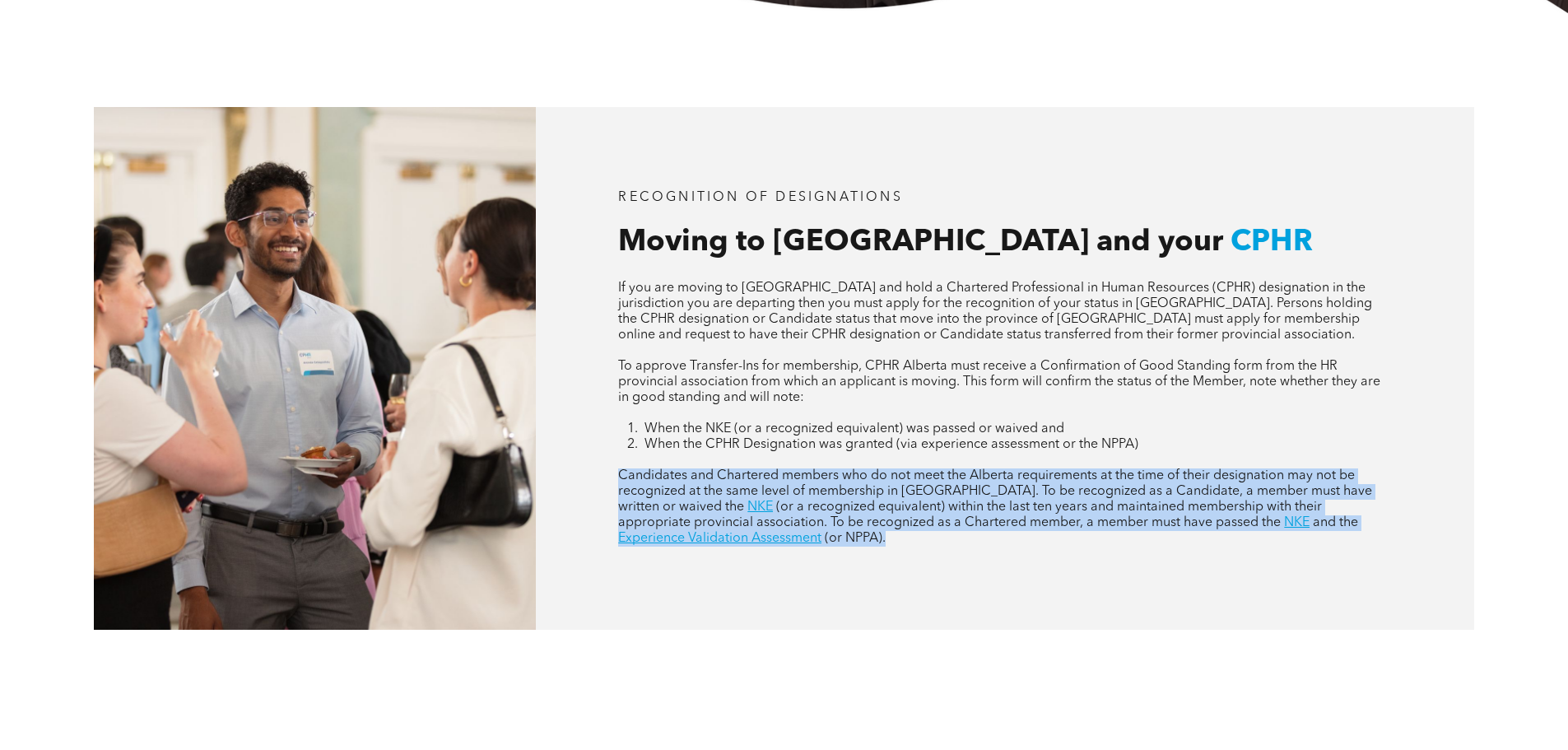
click at [885, 481] on span "Candidates and Chartered members who do not meet the Alberta requirements at th…" at bounding box center [995, 491] width 754 height 44
click at [887, 494] on span "Candidates and Chartered members who do not meet the Alberta requirements at th…" at bounding box center [995, 491] width 754 height 44
click at [832, 495] on span "Candidates and Chartered members who do not meet the Alberta requirements at th…" at bounding box center [995, 491] width 754 height 44
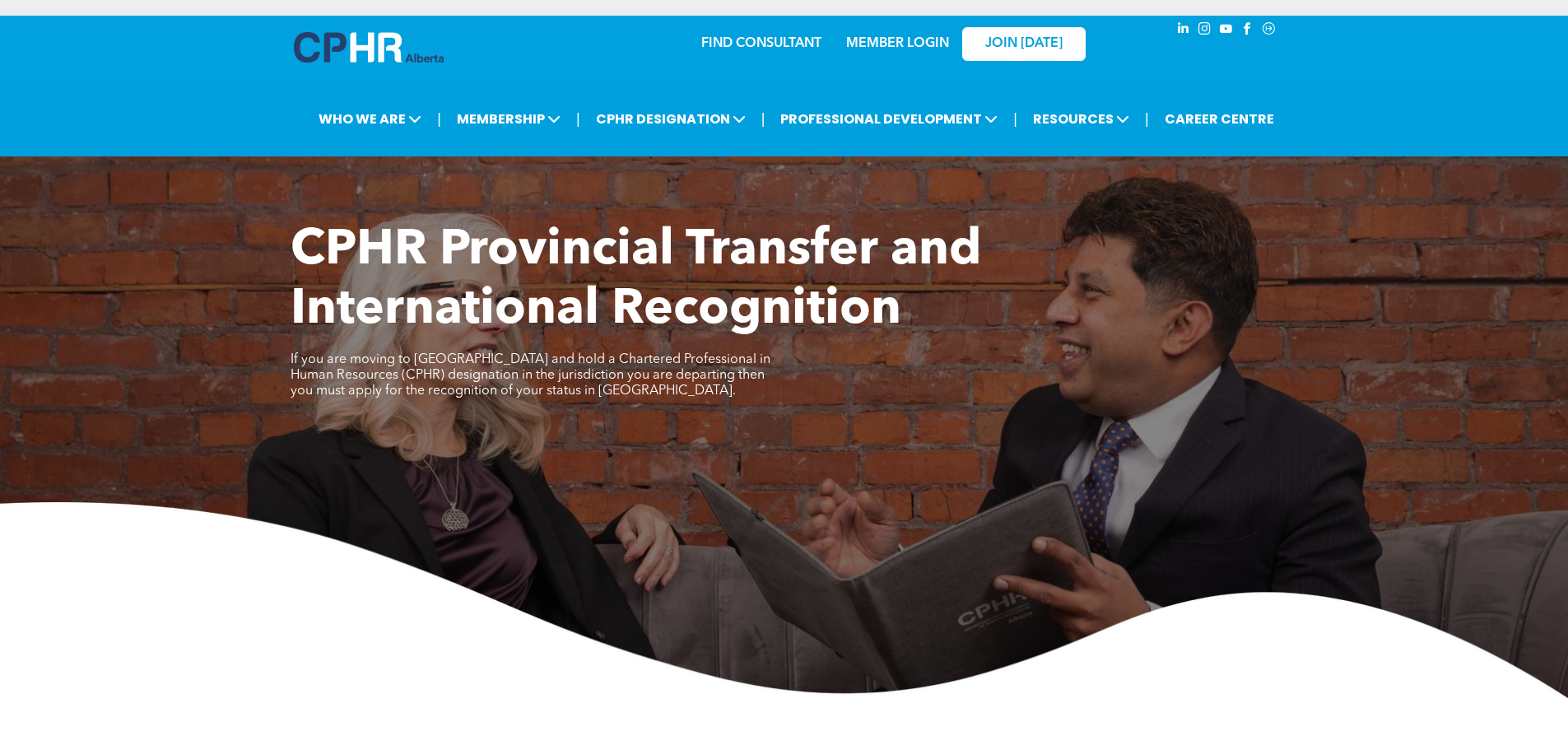
scroll to position [0, 0]
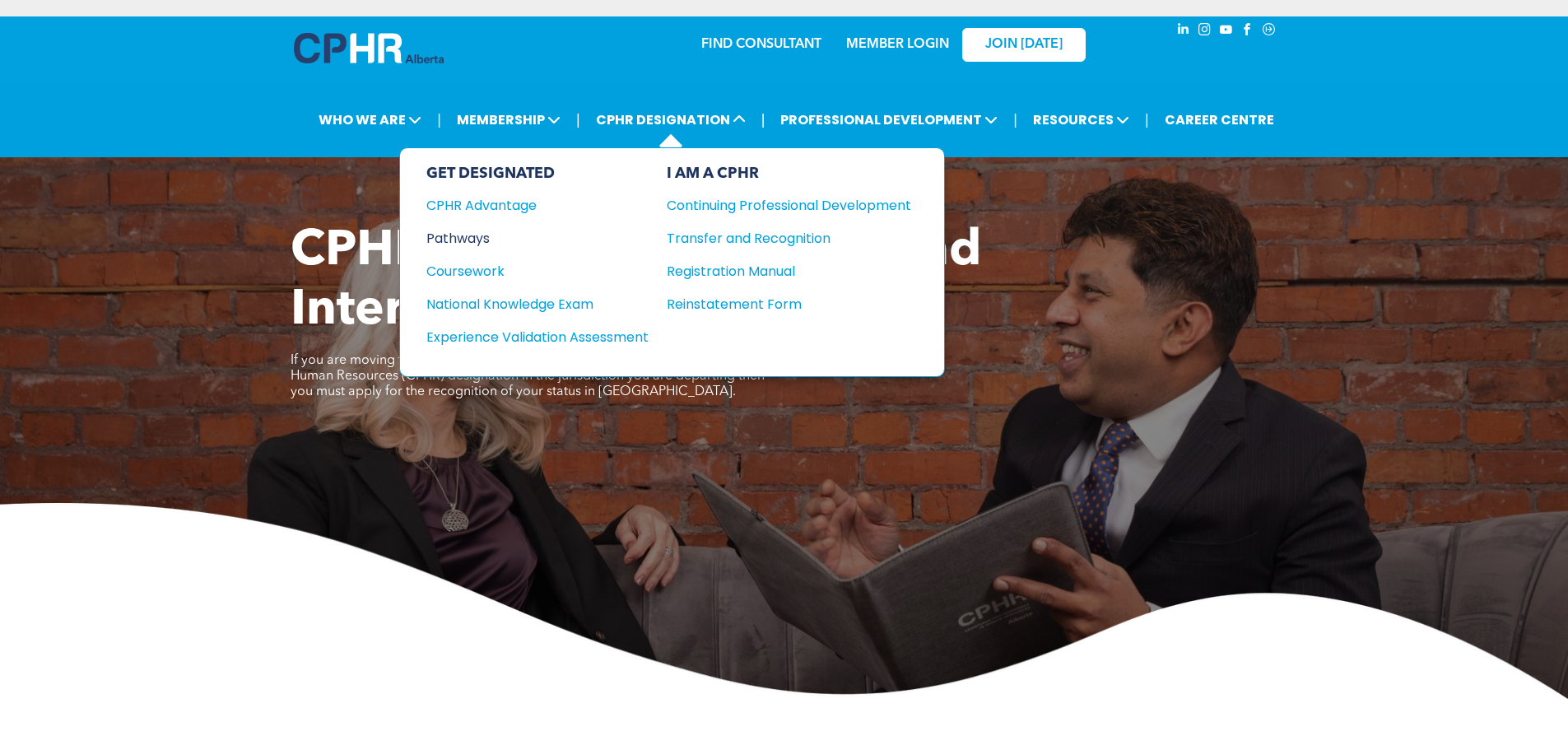
click at [491, 237] on div "Pathways" at bounding box center [526, 238] width 200 height 21
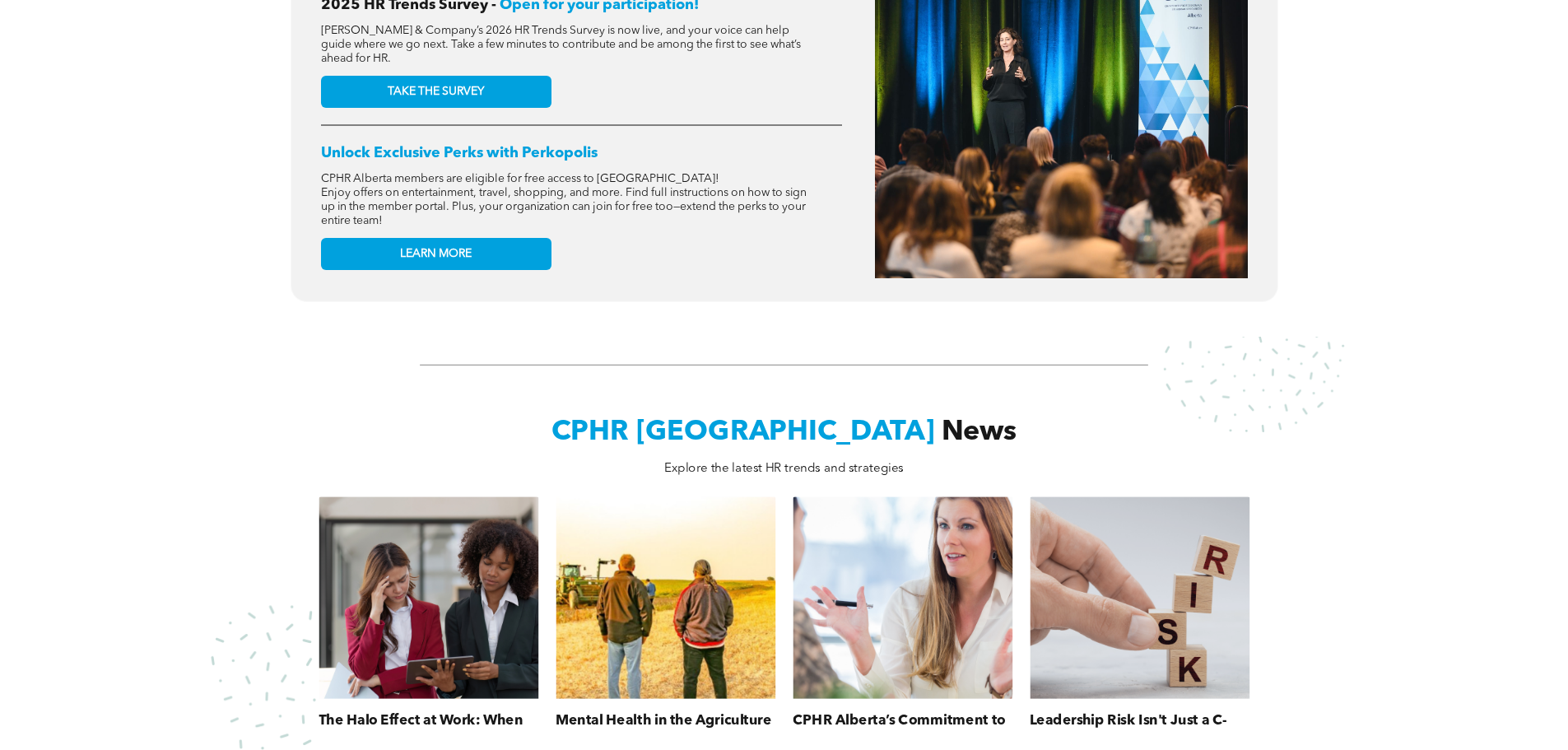
scroll to position [549, 0]
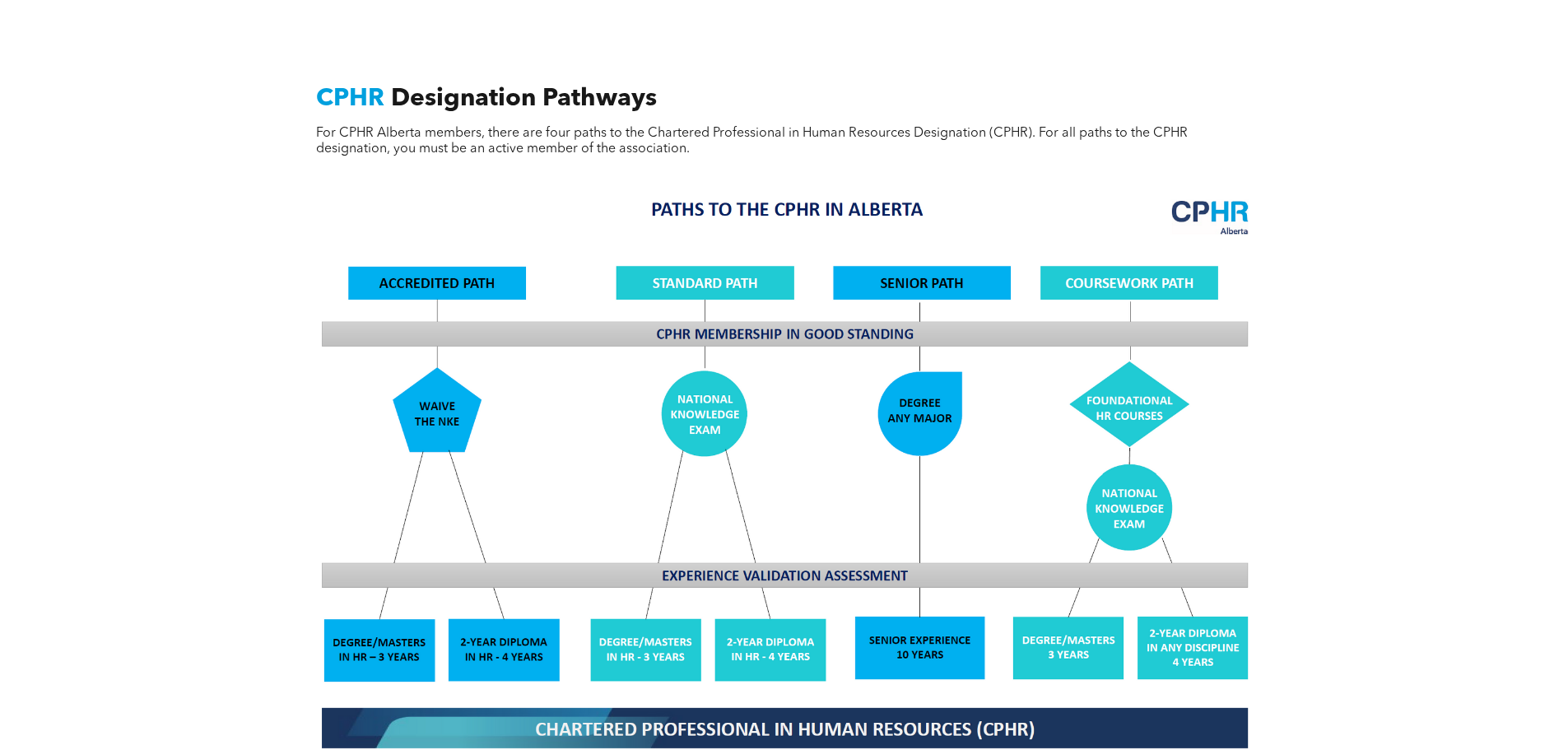
scroll to position [1097, 0]
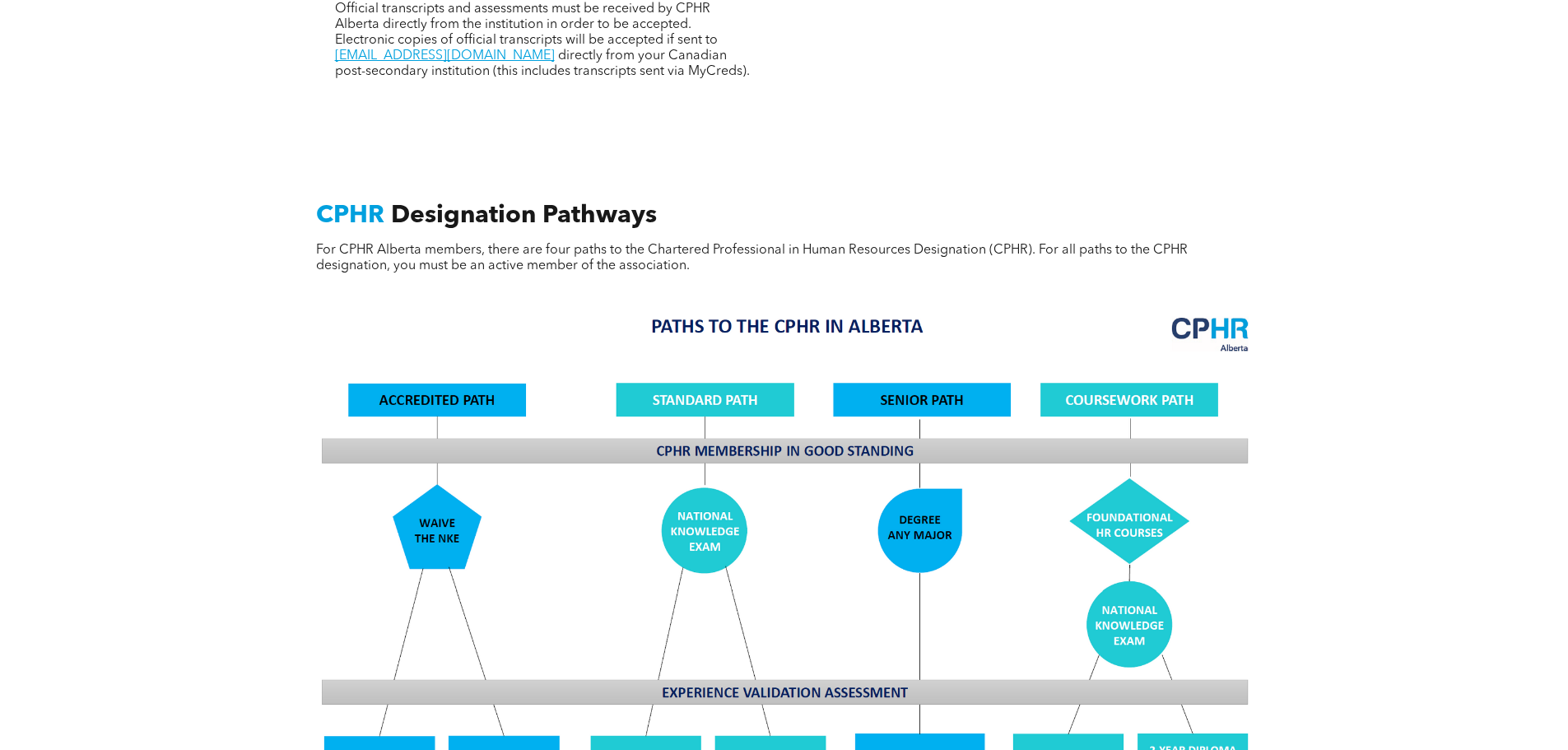
click at [549, 253] on span "For CPHR Alberta members, there are four paths to the Chartered Professional in…" at bounding box center [752, 258] width 872 height 29
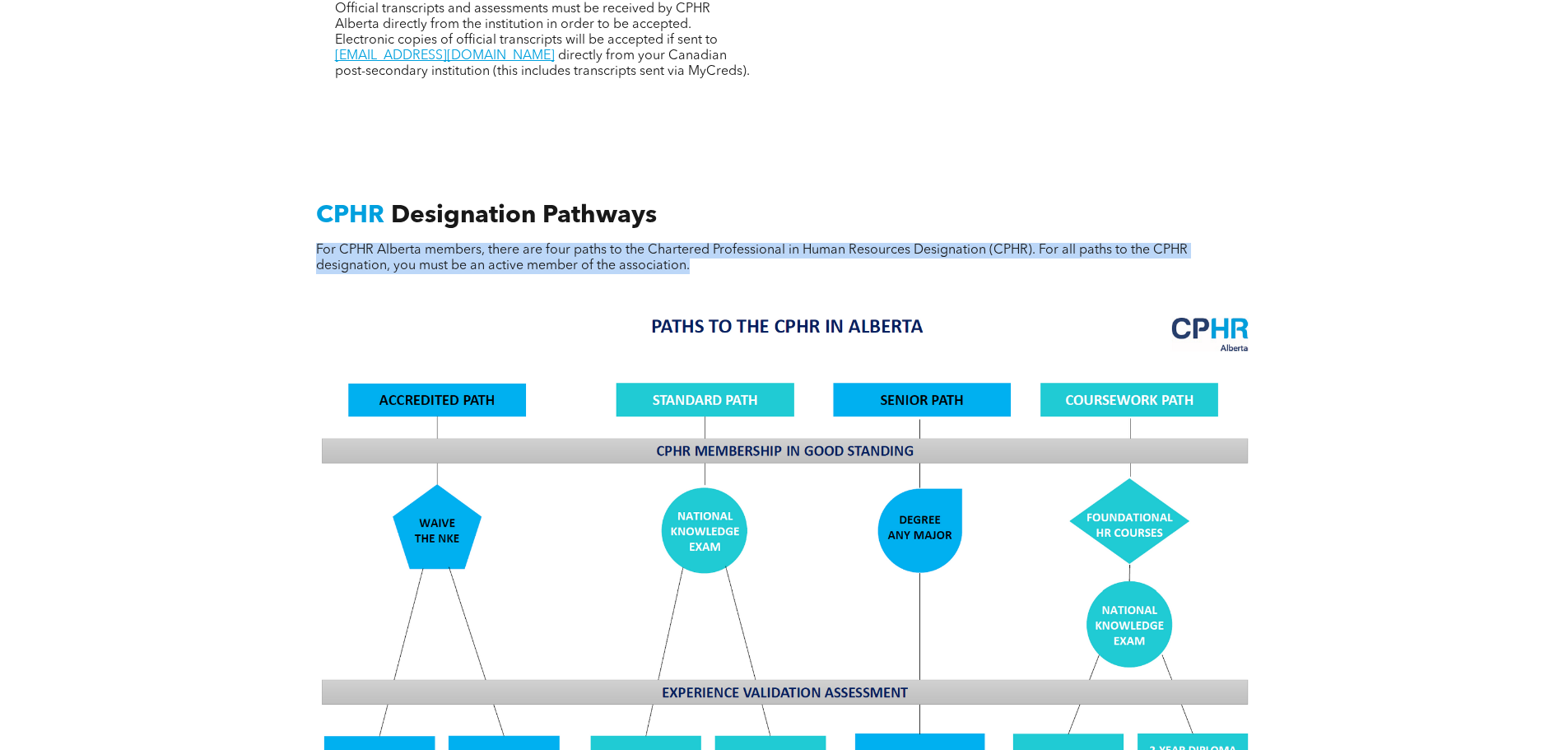
click at [549, 253] on span "For CPHR Alberta members, there are four paths to the Chartered Professional in…" at bounding box center [752, 258] width 872 height 29
click at [592, 243] on span "For CPHR Alberta members, there are four paths to the Chartered Professional in…" at bounding box center [752, 258] width 872 height 29
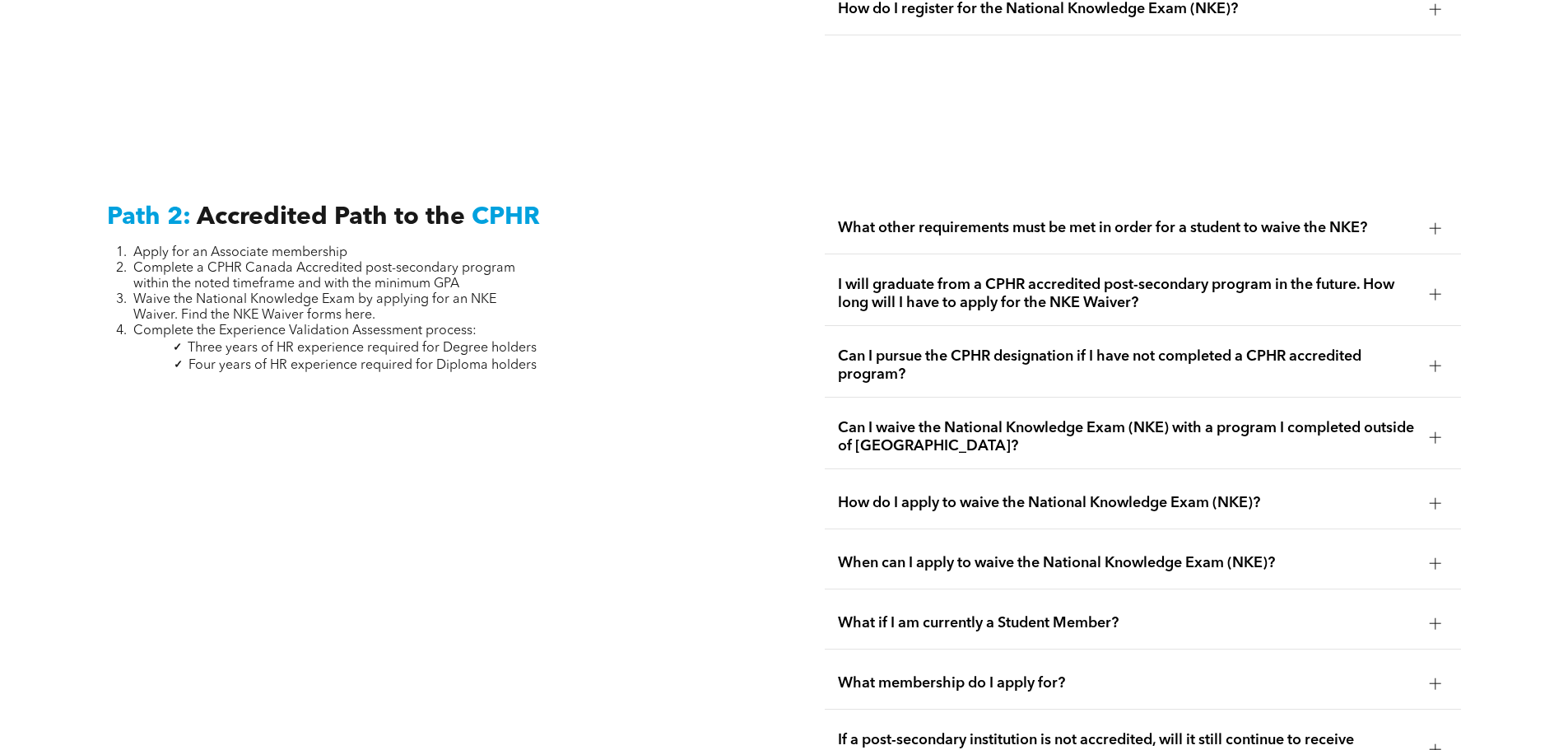
scroll to position [2622, 0]
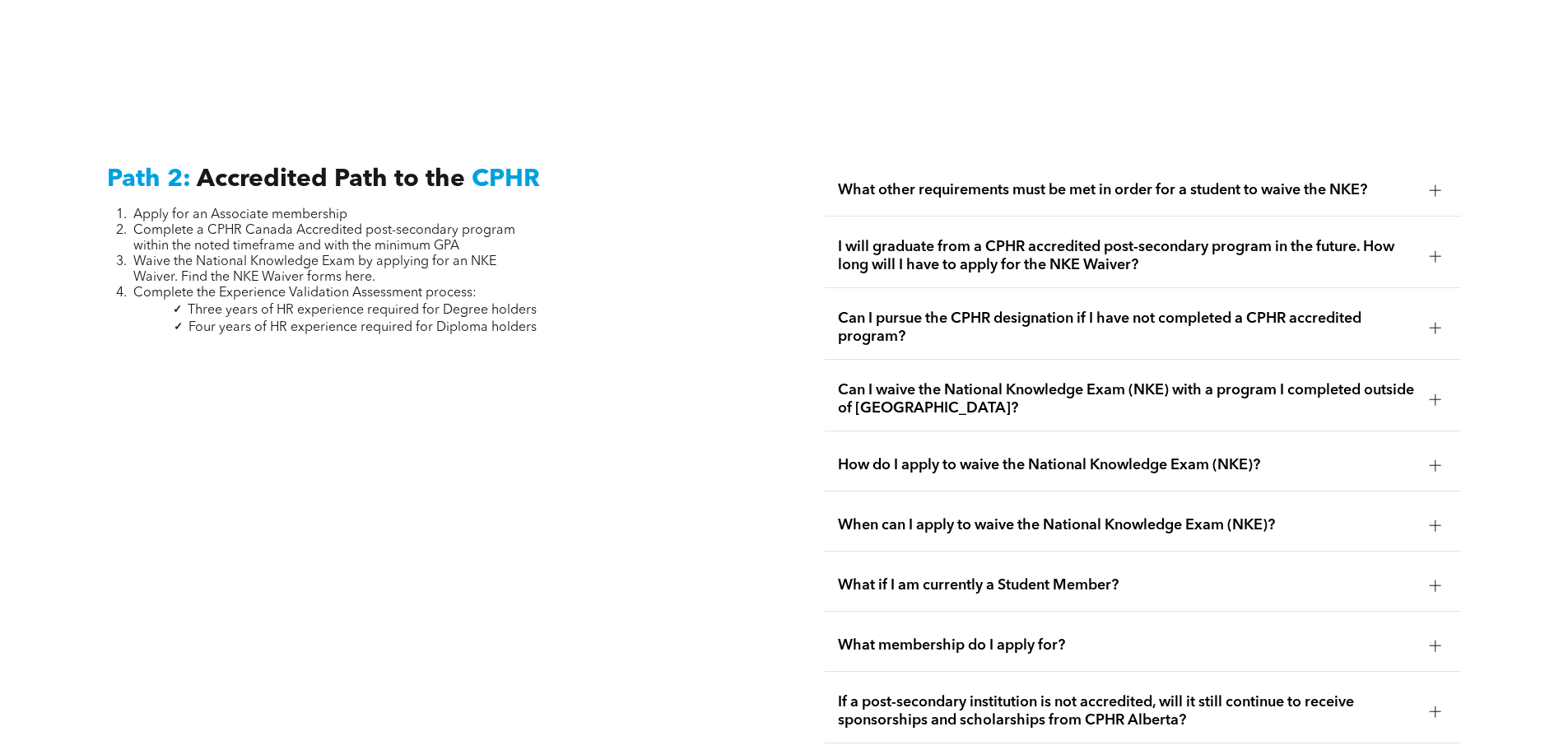
click at [984, 381] on span "Can I waive the National Knowledge Exam (NKE) with a program I completed outsid…" at bounding box center [1128, 398] width 579 height 36
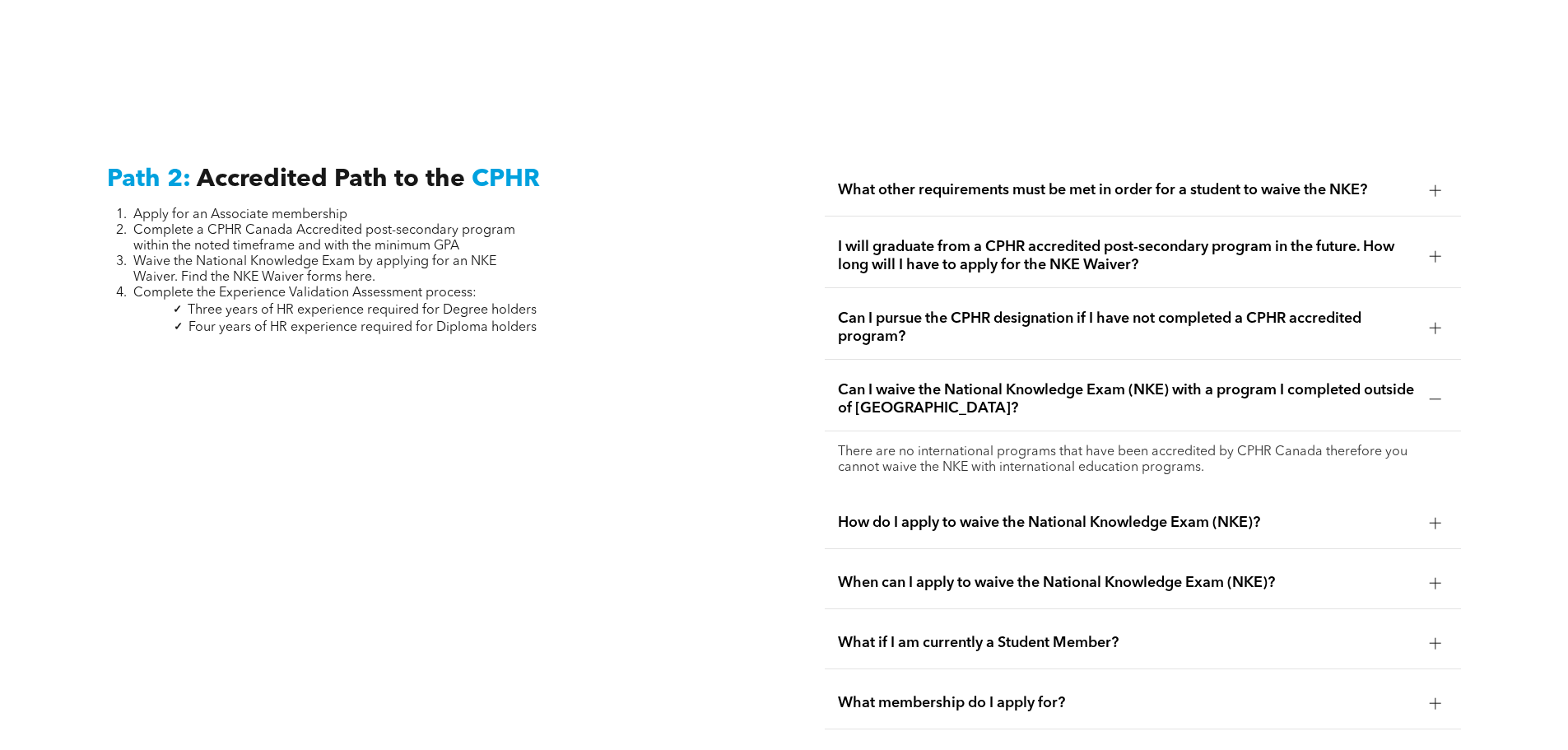
click at [956, 381] on span "Can I waive the National Knowledge Exam (NKE) with a program I completed outsid…" at bounding box center [1128, 398] width 579 height 36
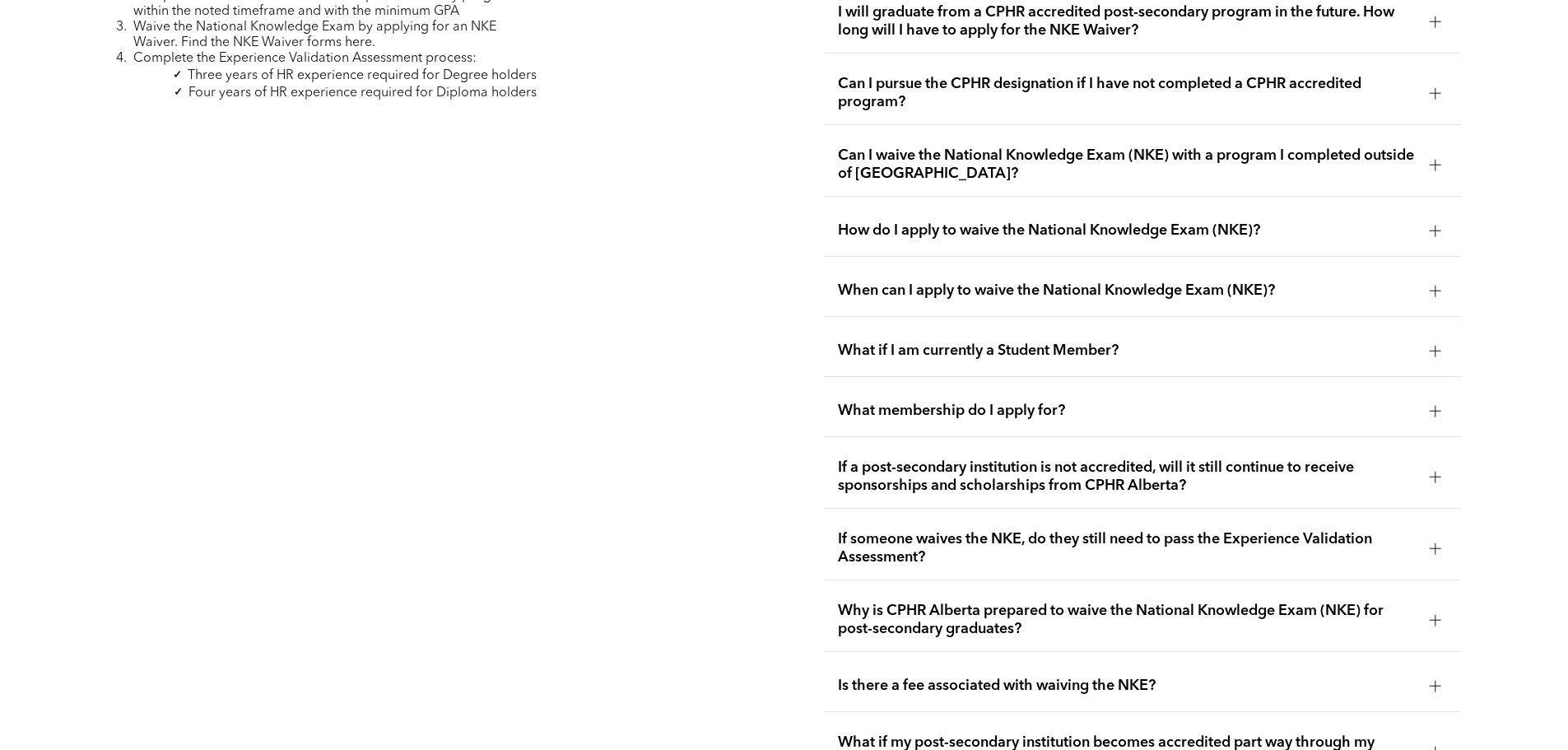
scroll to position [2896, 0]
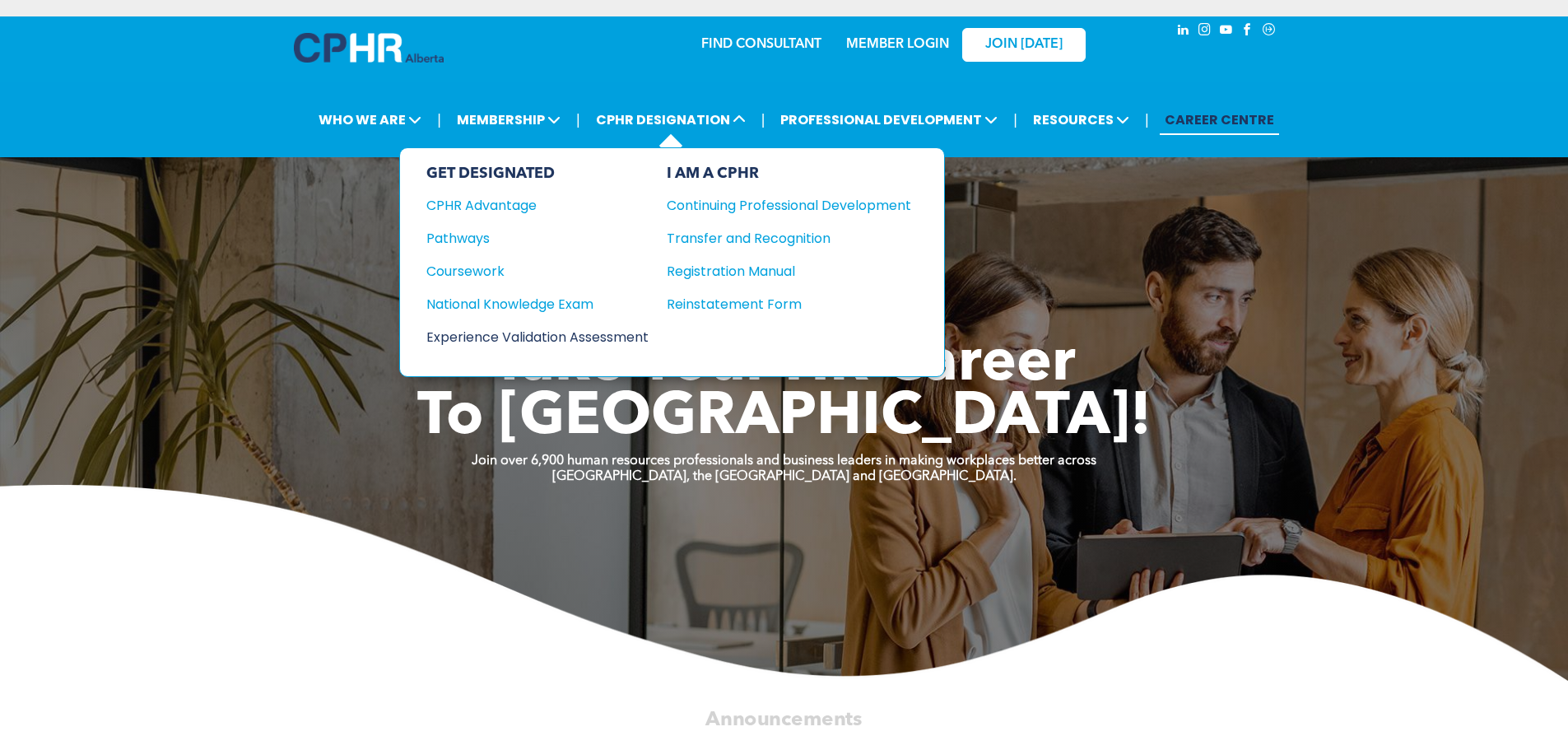
click at [488, 346] on div "Experience Validation Assessment" at bounding box center [526, 337] width 200 height 21
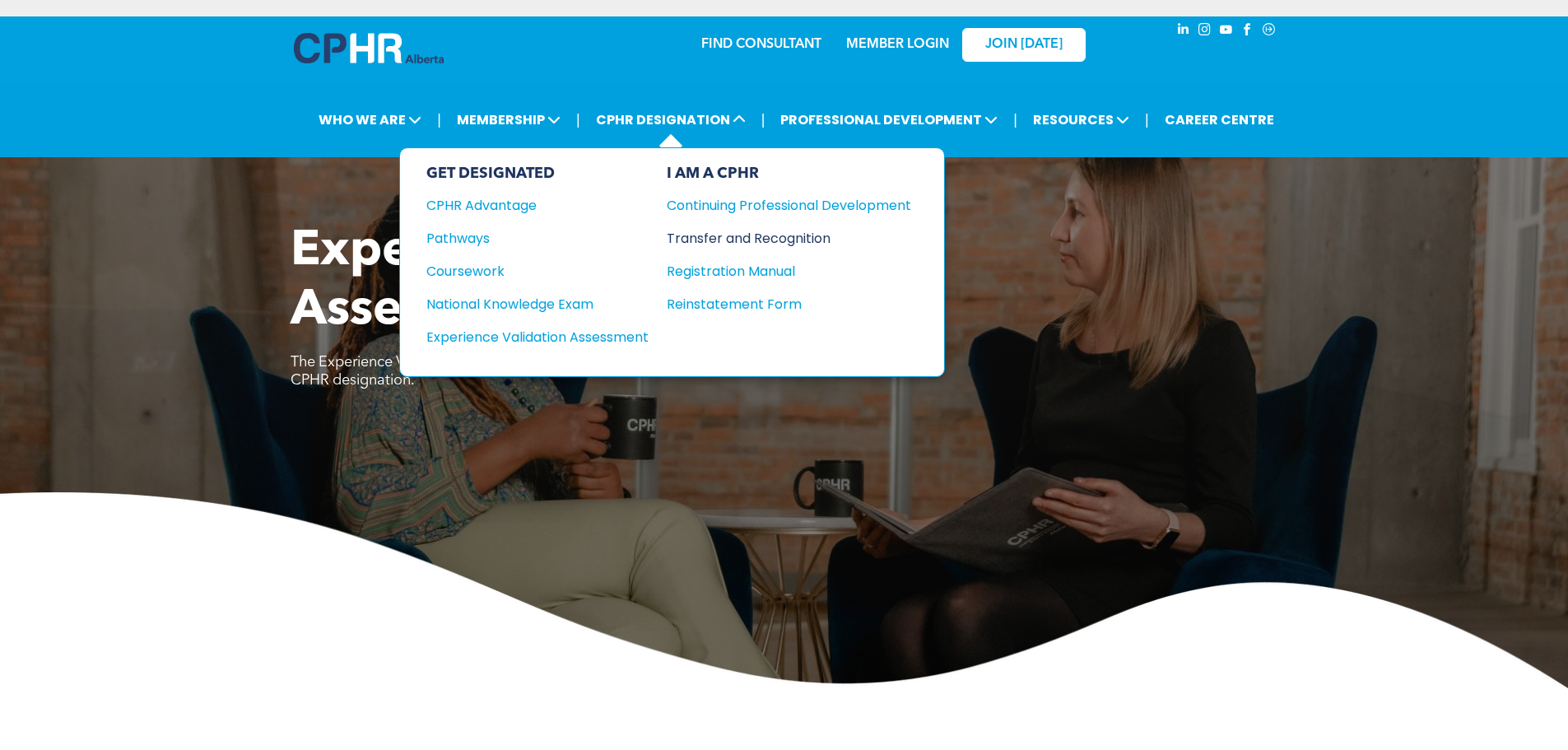
click at [742, 237] on div "Transfer and Recognition" at bounding box center [777, 238] width 220 height 21
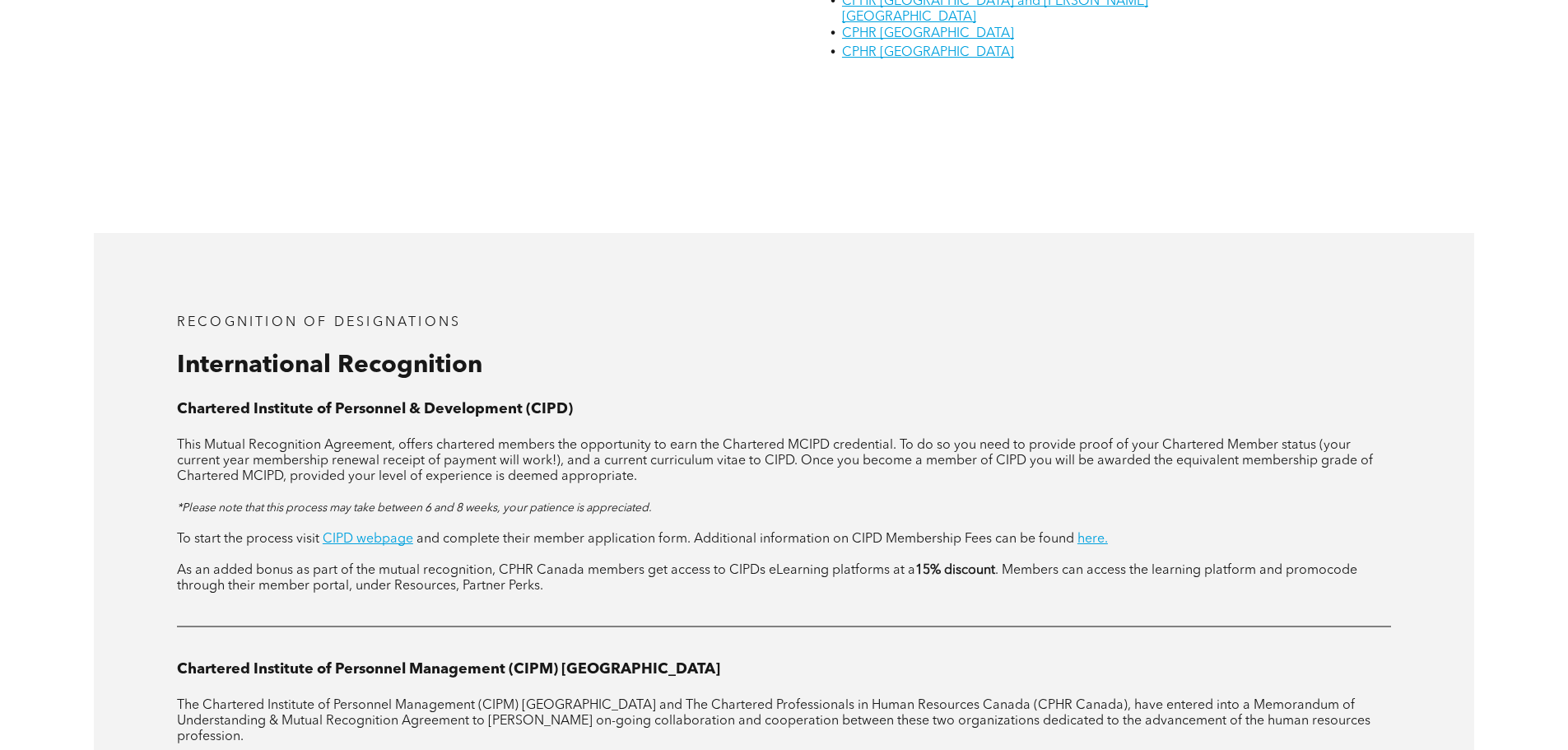
scroll to position [1784, 0]
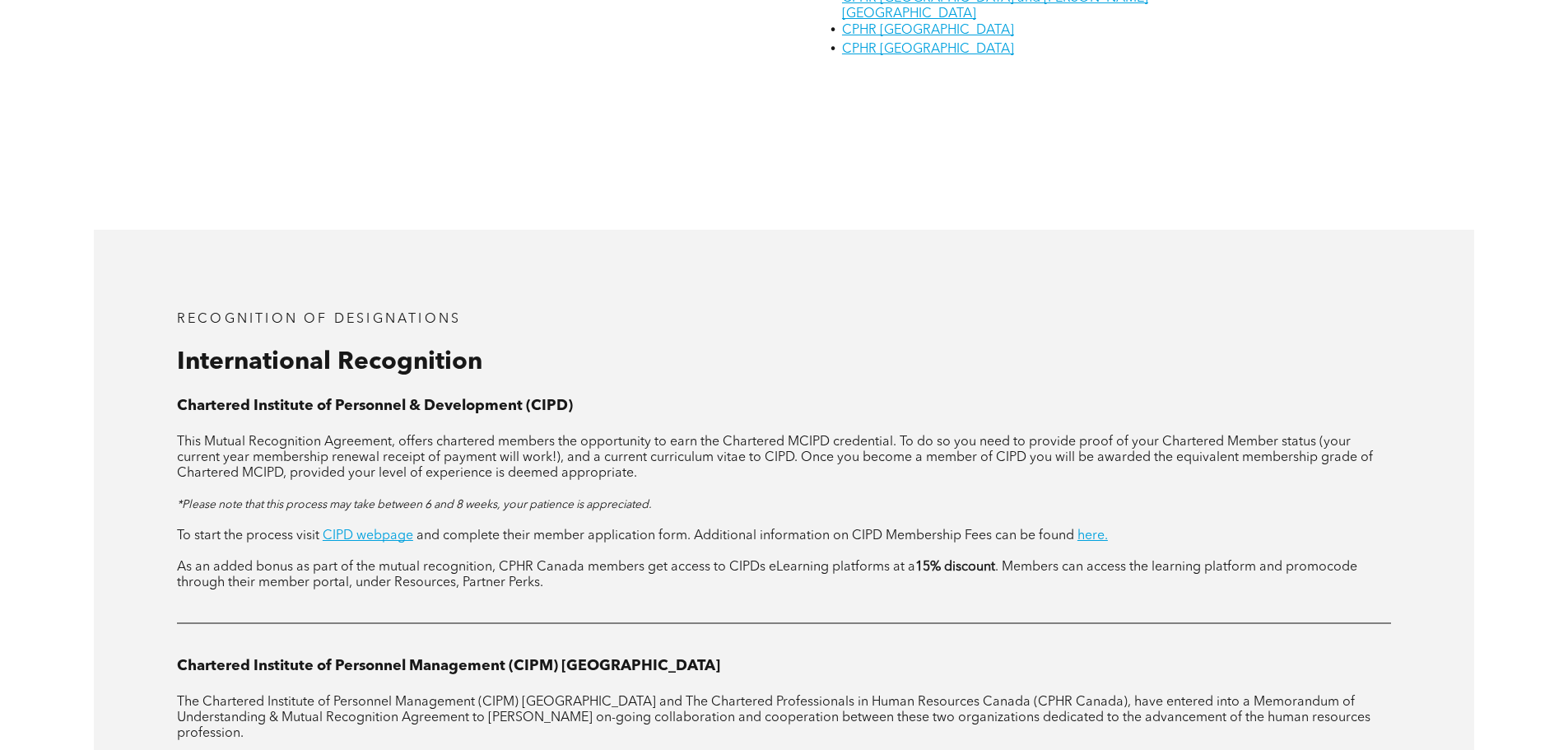
click at [201, 435] on span "This Mutual Recognition Agreement, offers chartered members the opportunity to …" at bounding box center [775, 457] width 1196 height 44
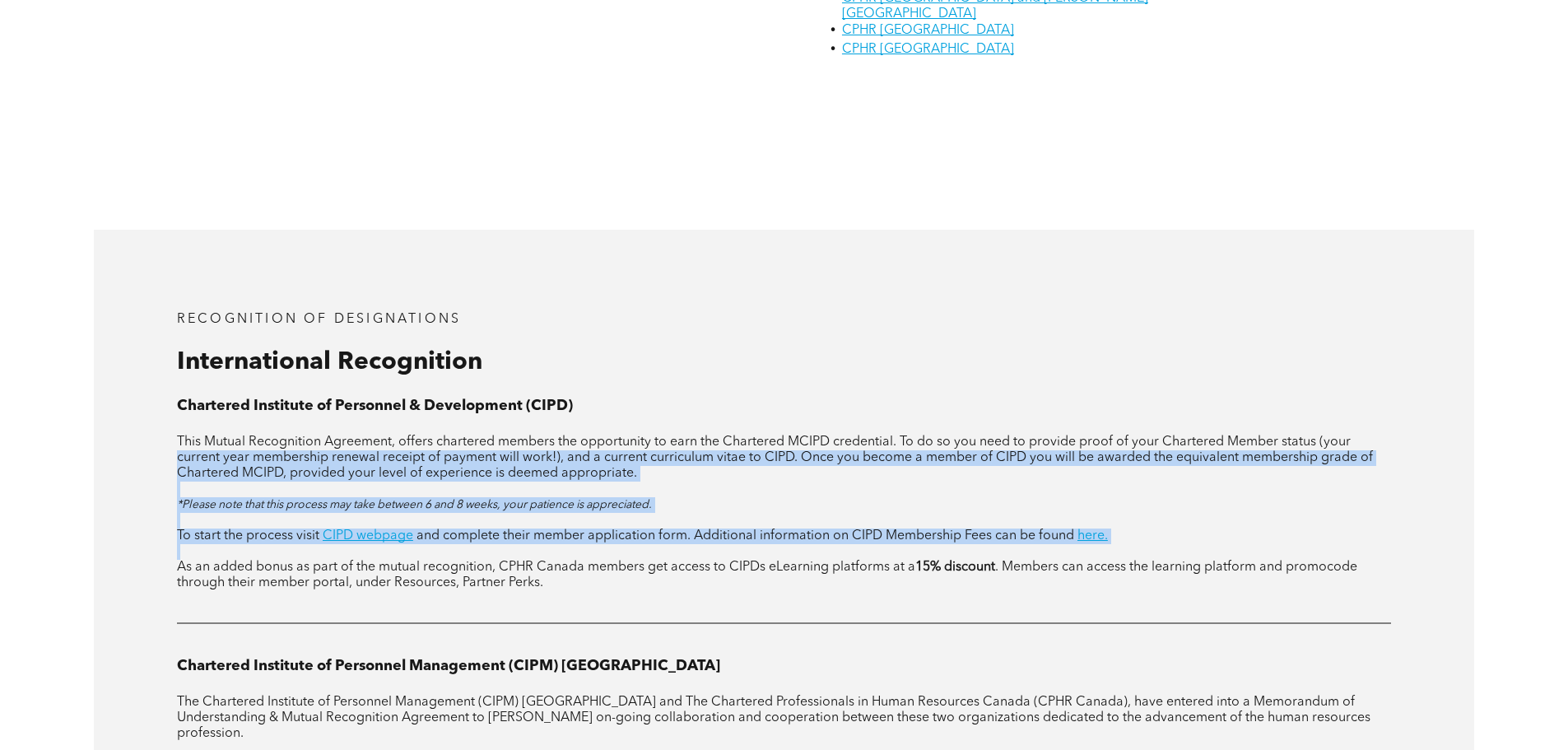
drag, startPoint x: 201, startPoint y: 420, endPoint x: 1121, endPoint y: 493, distance: 922.9
click at [1121, 493] on div "This Mutual Recognition Agreement, offers chartered members the opportunity to …" at bounding box center [784, 513] width 1214 height 156
click at [484, 544] on p at bounding box center [784, 552] width 1214 height 16
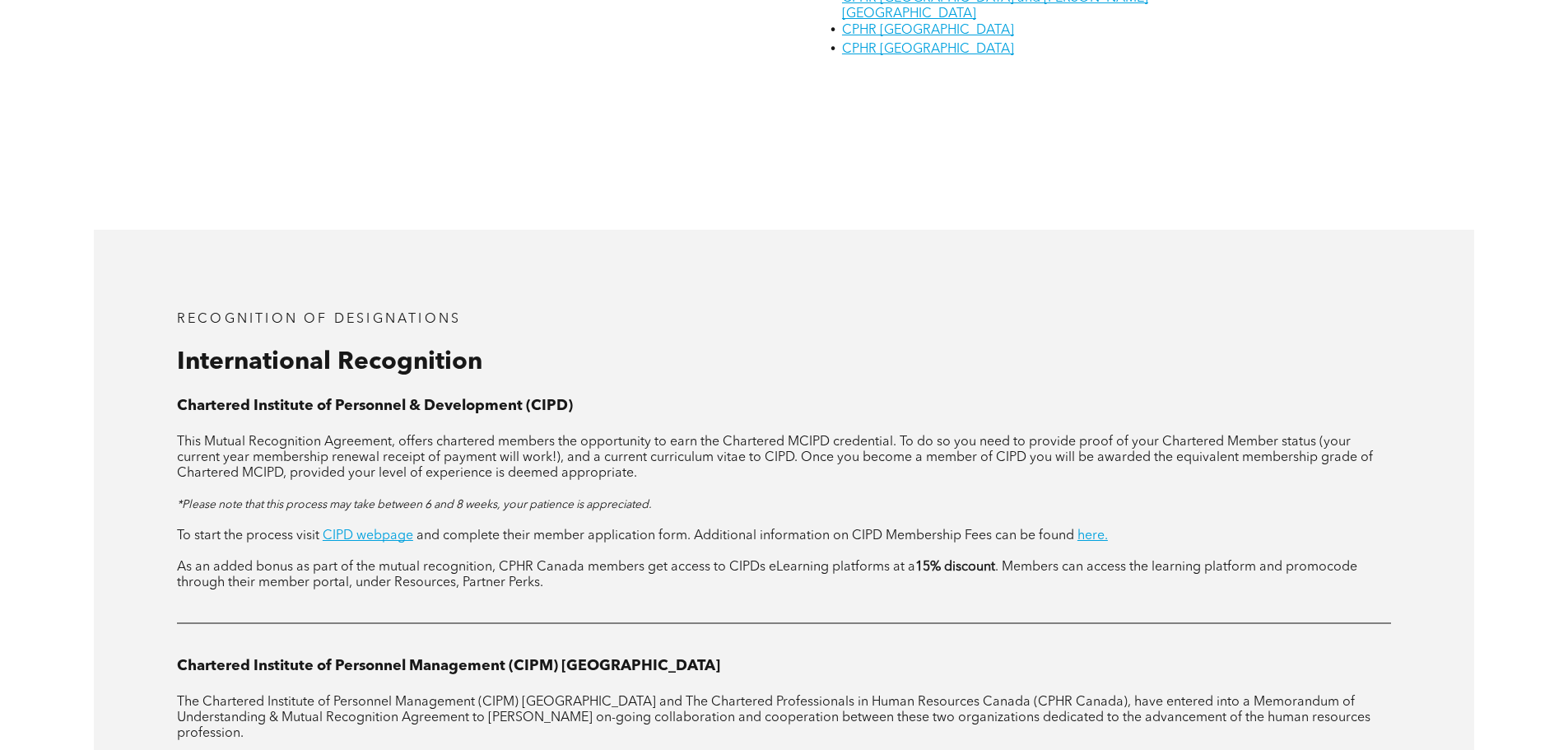
scroll to position [1920, 0]
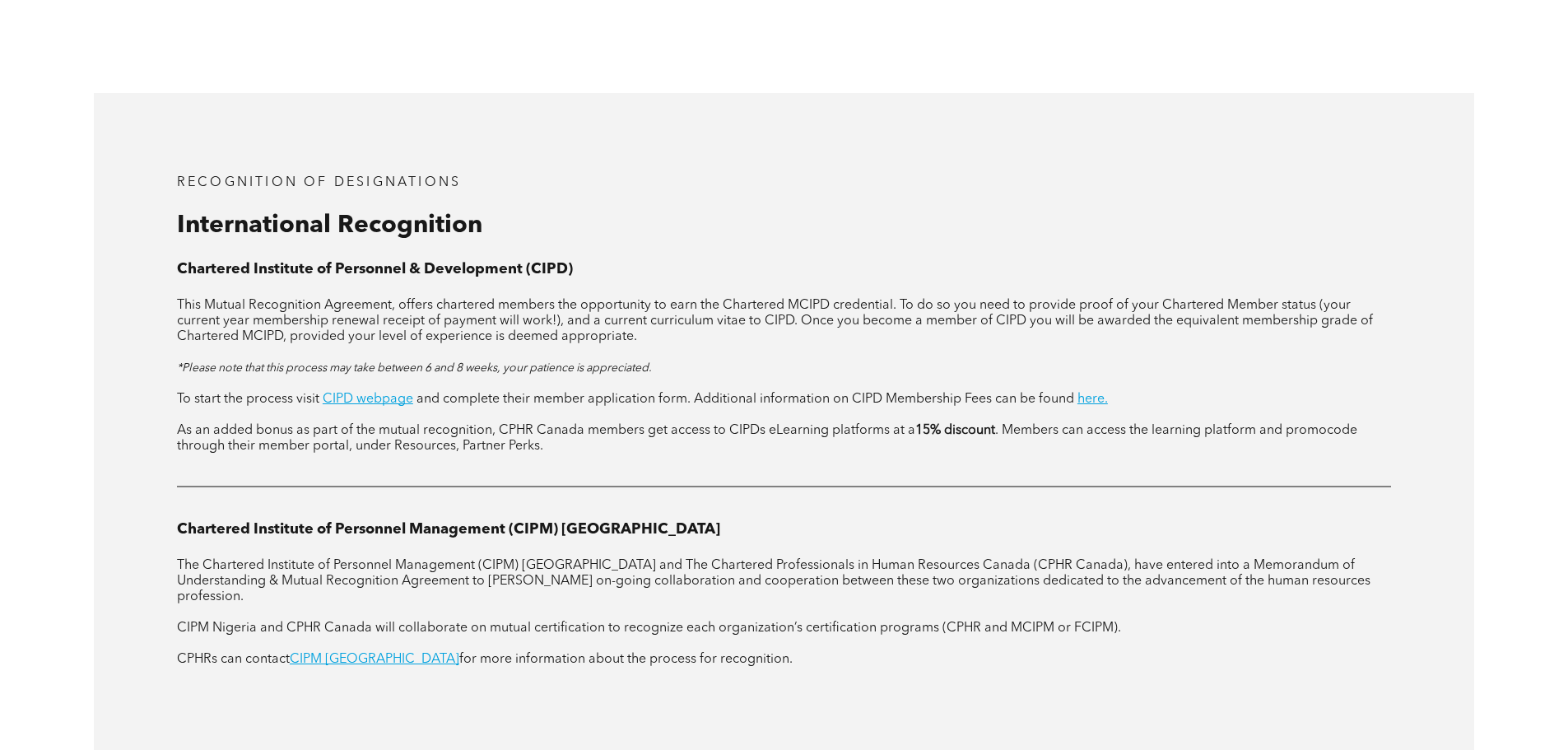
click at [189, 622] on span "CIPM Nigeria and CPHR Canada will collaborate on mutual certification to recogn…" at bounding box center [649, 628] width 944 height 13
drag, startPoint x: 189, startPoint y: 576, endPoint x: 1132, endPoint y: 569, distance: 943.0
click at [1132, 621] on p "CIPM Nigeria and CPHR Canada will collaborate on mutual certification to recogn…" at bounding box center [784, 628] width 1214 height 16
drag, startPoint x: 700, startPoint y: 607, endPoint x: 640, endPoint y: 602, distance: 60.2
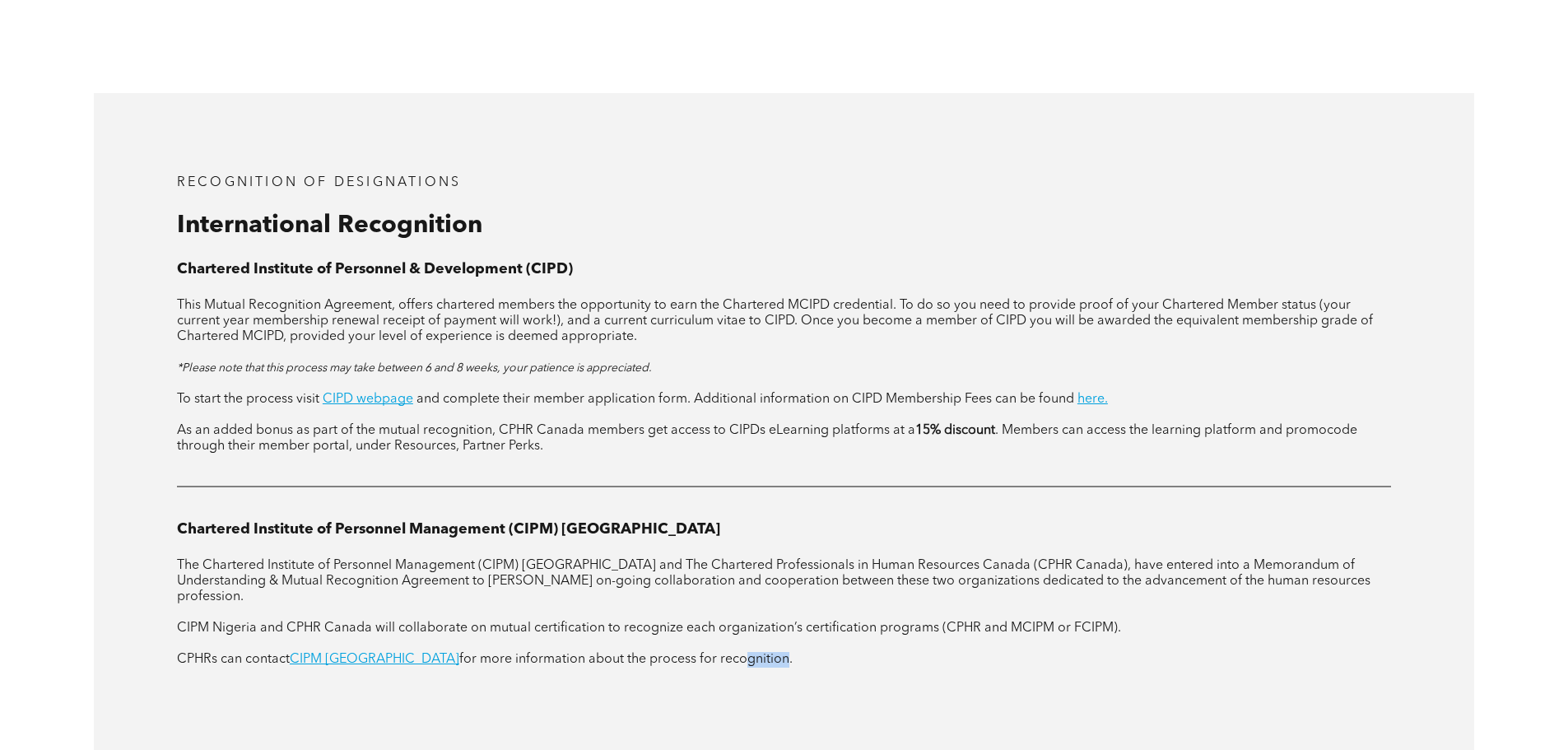
click at [640, 653] on span "for more information about the process for recognition." at bounding box center [626, 659] width 333 height 13
click at [612, 653] on span "for more information about the process for recognition." at bounding box center [626, 659] width 333 height 13
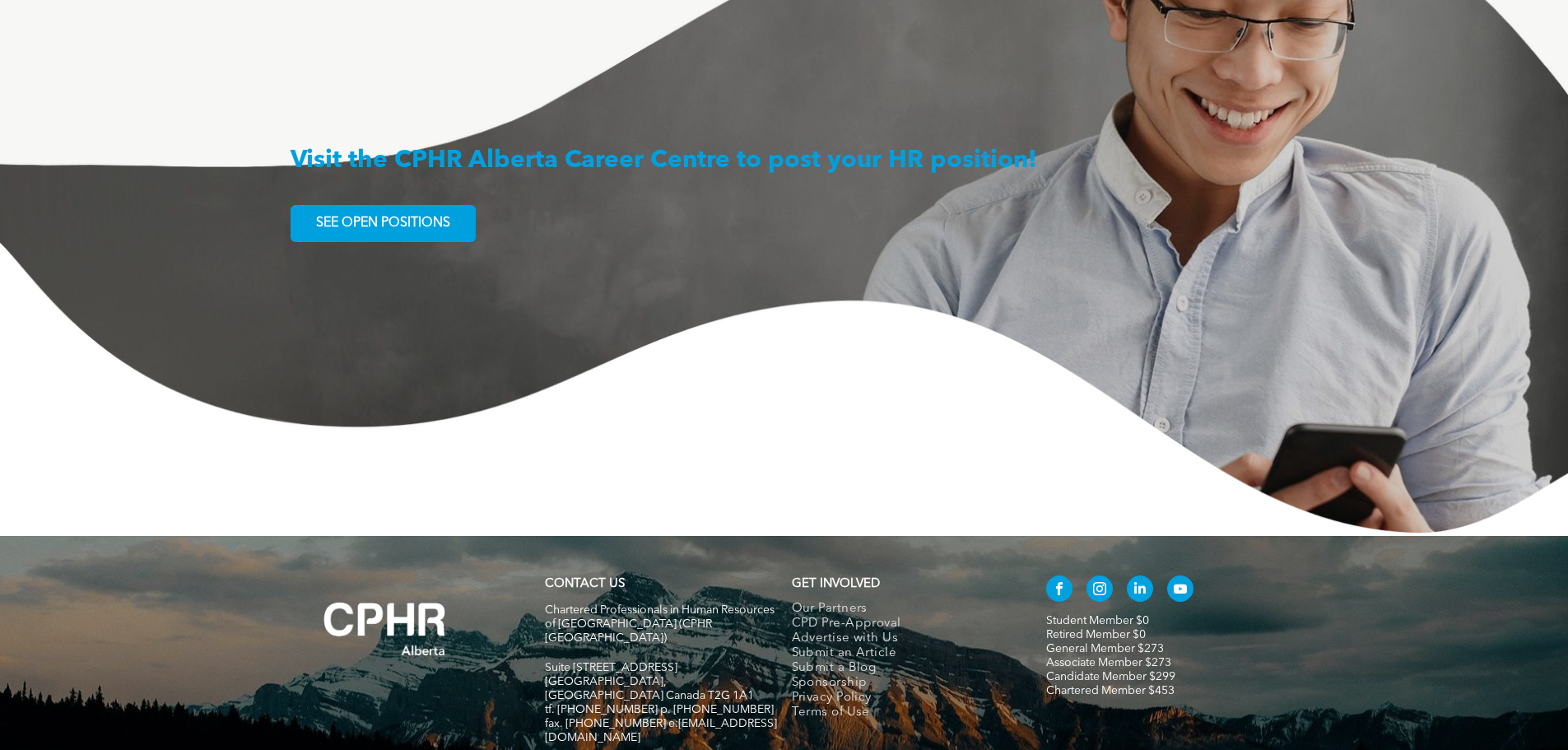
scroll to position [3027, 0]
